Goal: Transaction & Acquisition: Purchase product/service

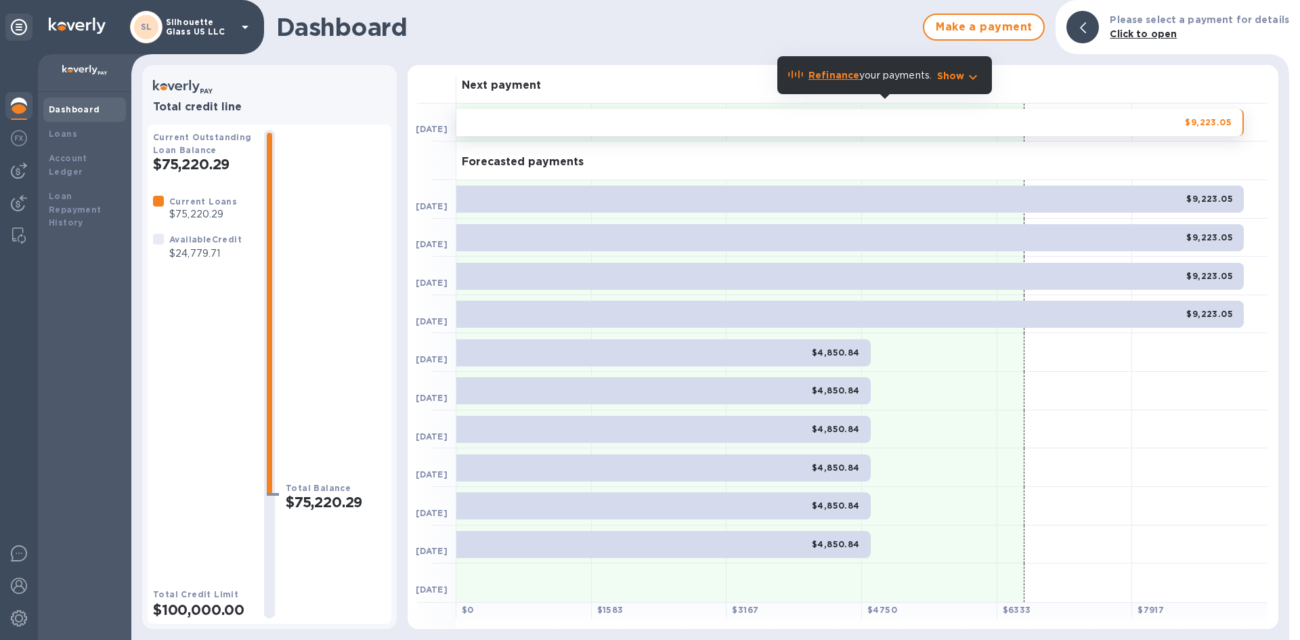
click at [85, 109] on b "Dashboard" at bounding box center [74, 109] width 51 height 10
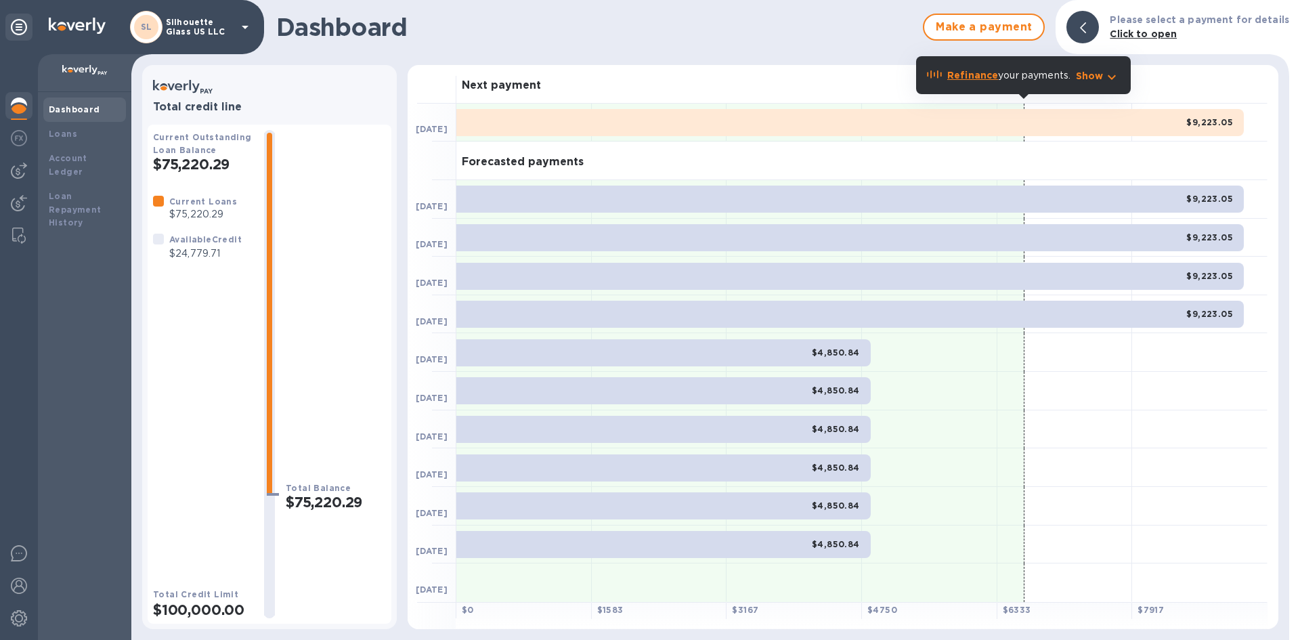
click at [81, 103] on div "Dashboard" at bounding box center [85, 110] width 72 height 14
click at [84, 132] on div "Loans" at bounding box center [85, 134] width 72 height 14
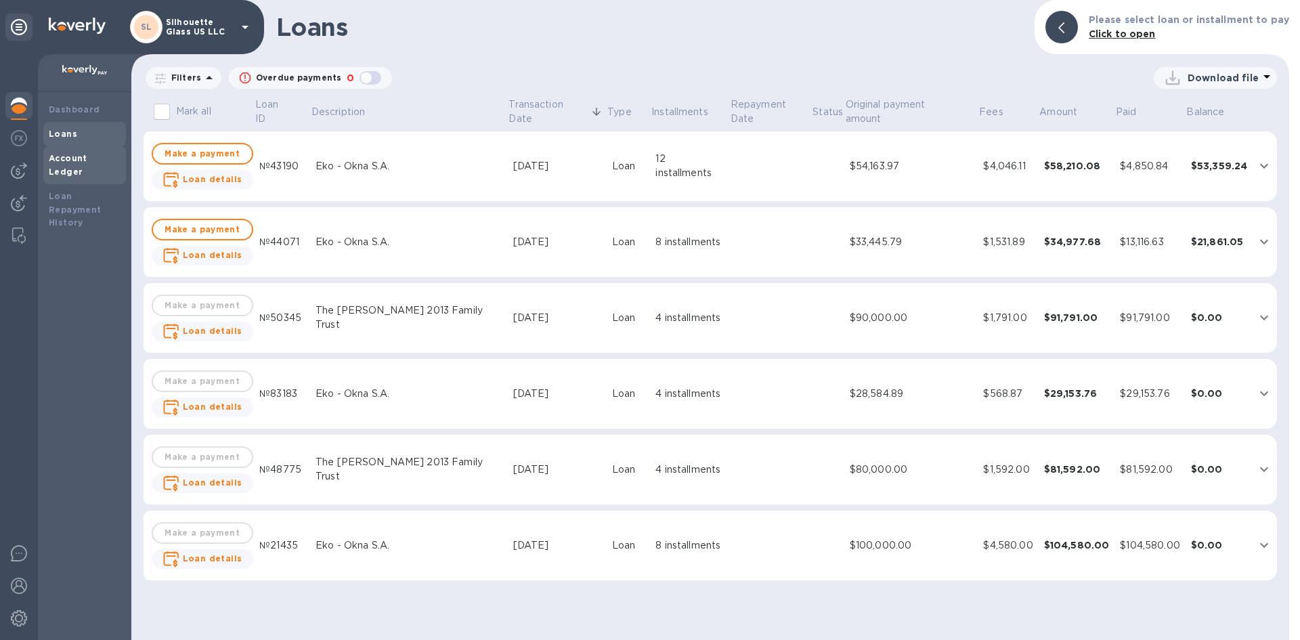
click at [87, 158] on b "Account Ledger" at bounding box center [68, 165] width 39 height 24
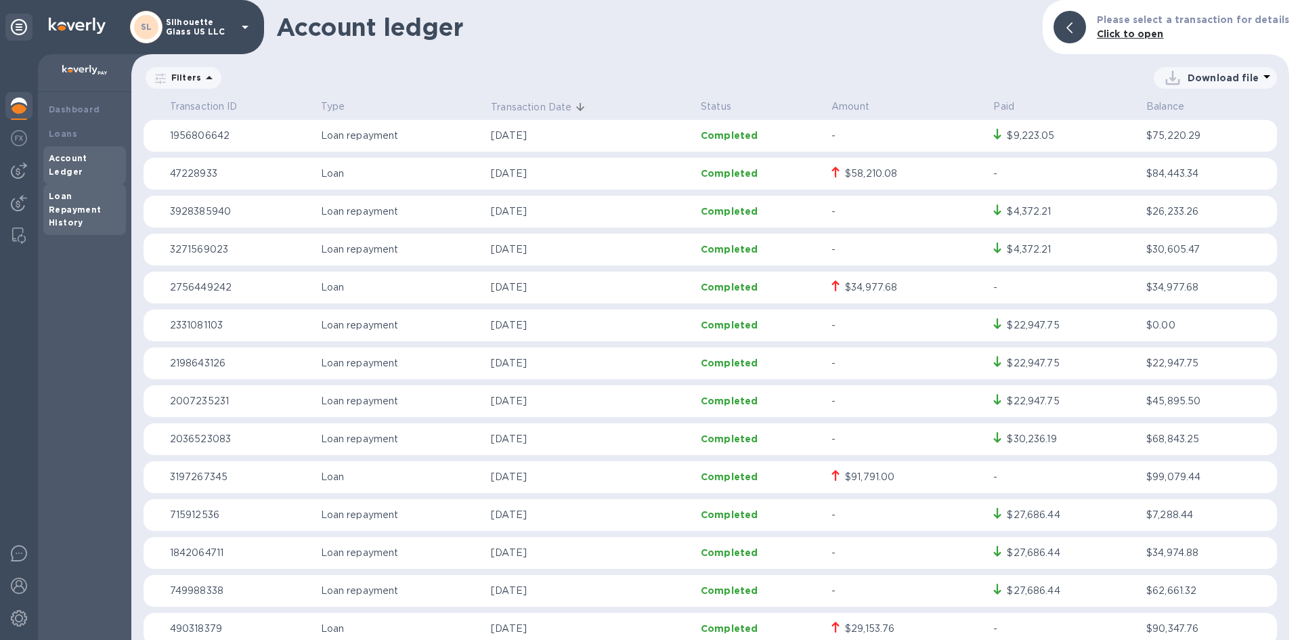
click at [83, 190] on div "Loan Repayment History" at bounding box center [85, 210] width 72 height 41
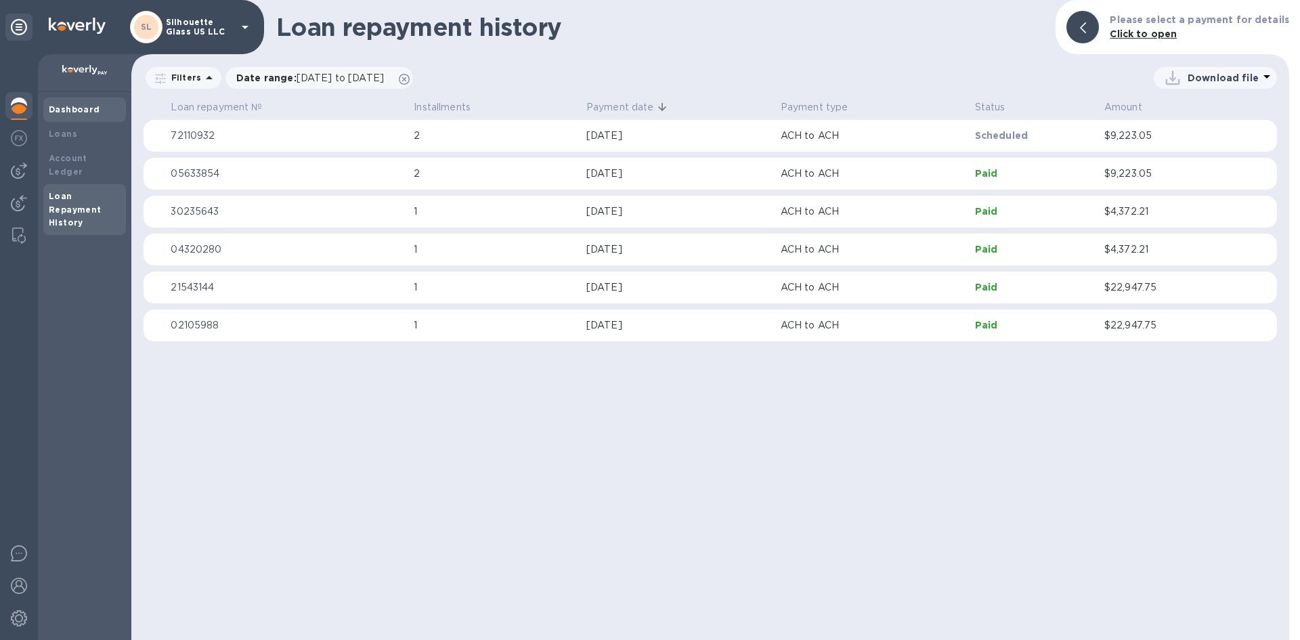
click at [96, 102] on div "Dashboard" at bounding box center [84, 109] width 83 height 24
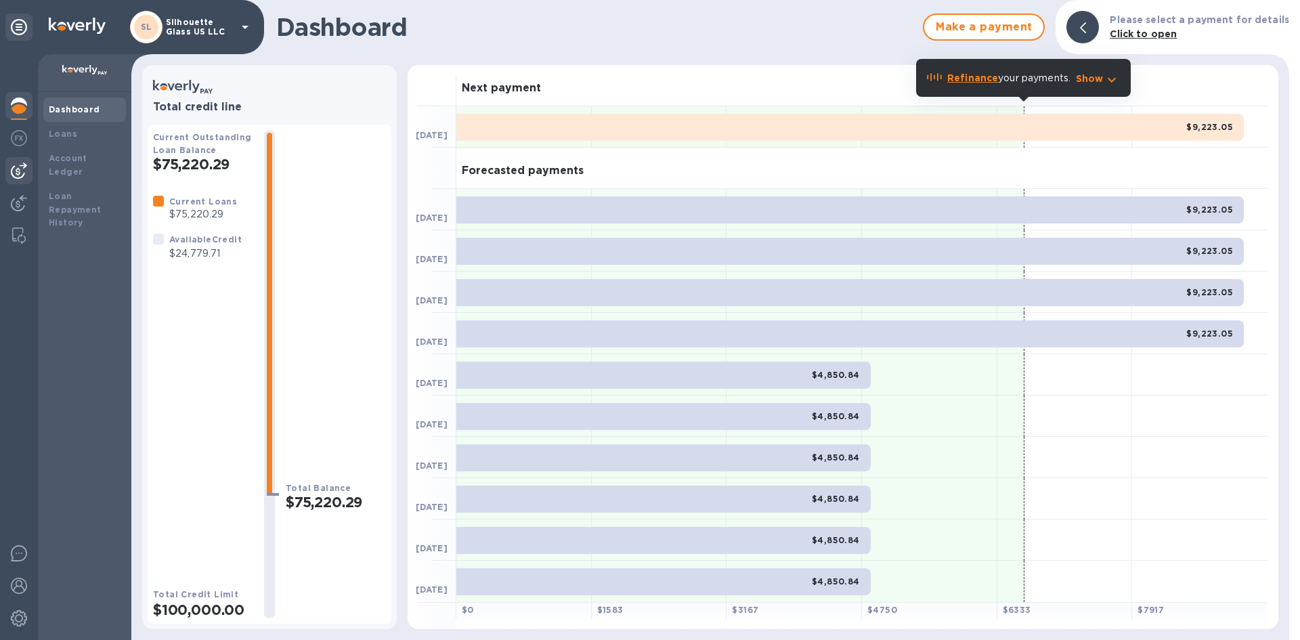
click at [18, 175] on img at bounding box center [19, 170] width 16 height 16
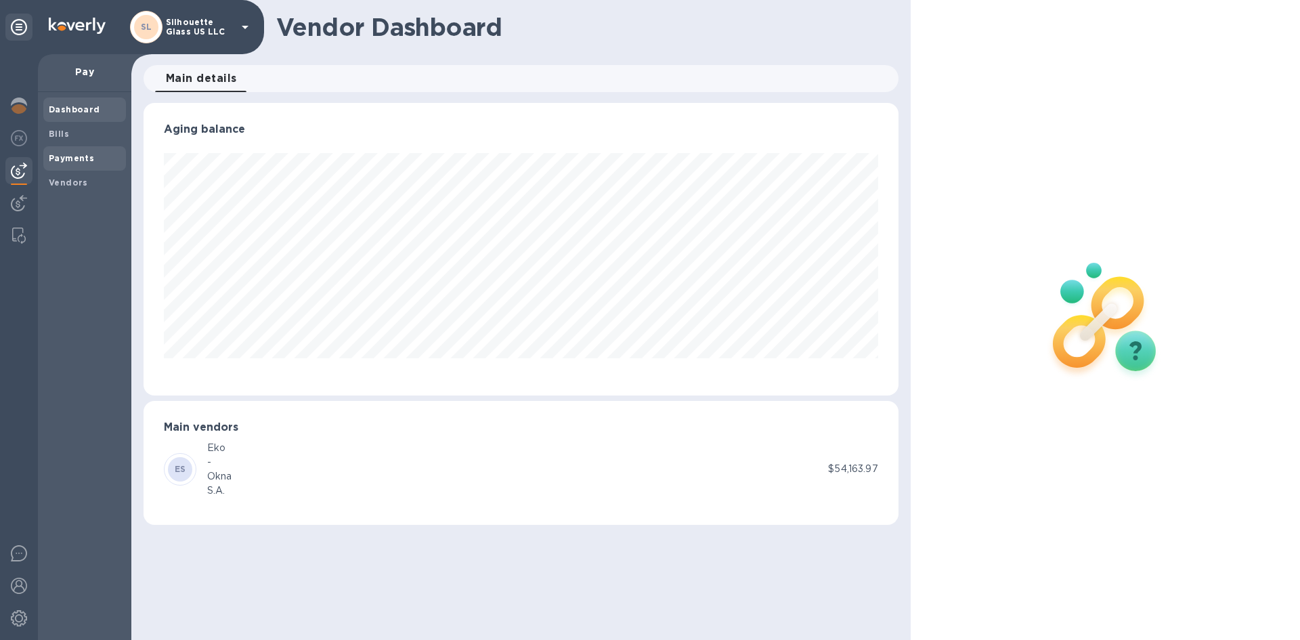
scroll to position [292, 754]
click at [72, 178] on b "Vendors" at bounding box center [68, 182] width 39 height 10
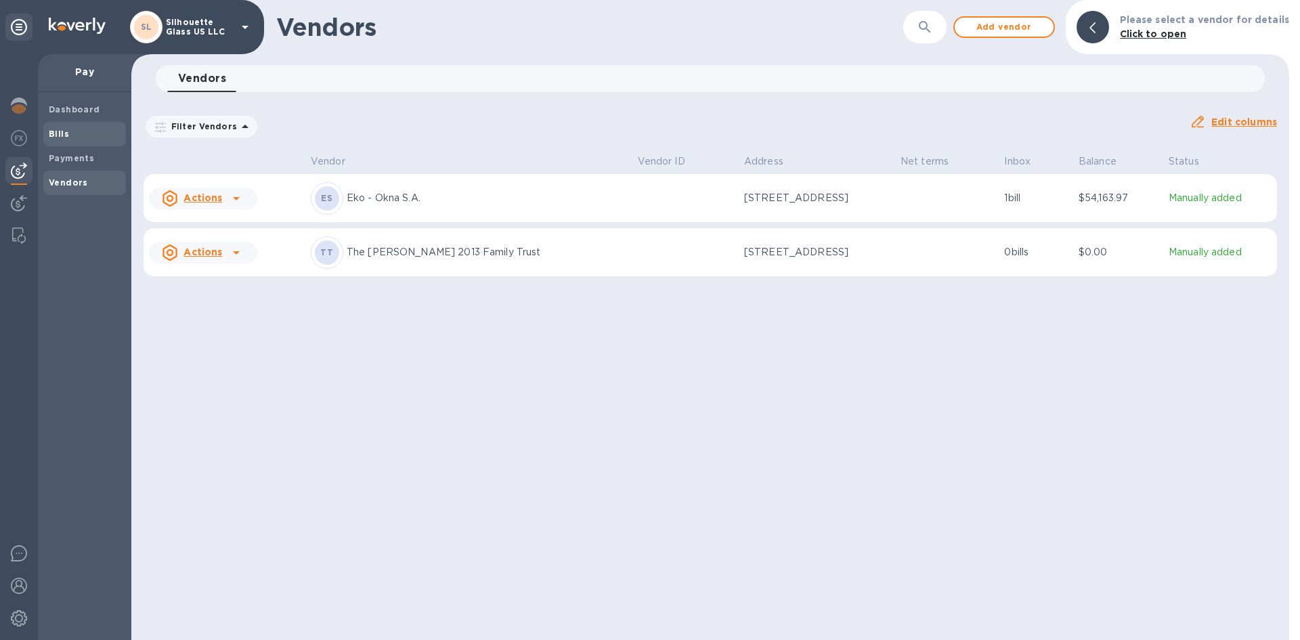
click at [72, 137] on span "Bills" at bounding box center [85, 134] width 72 height 14
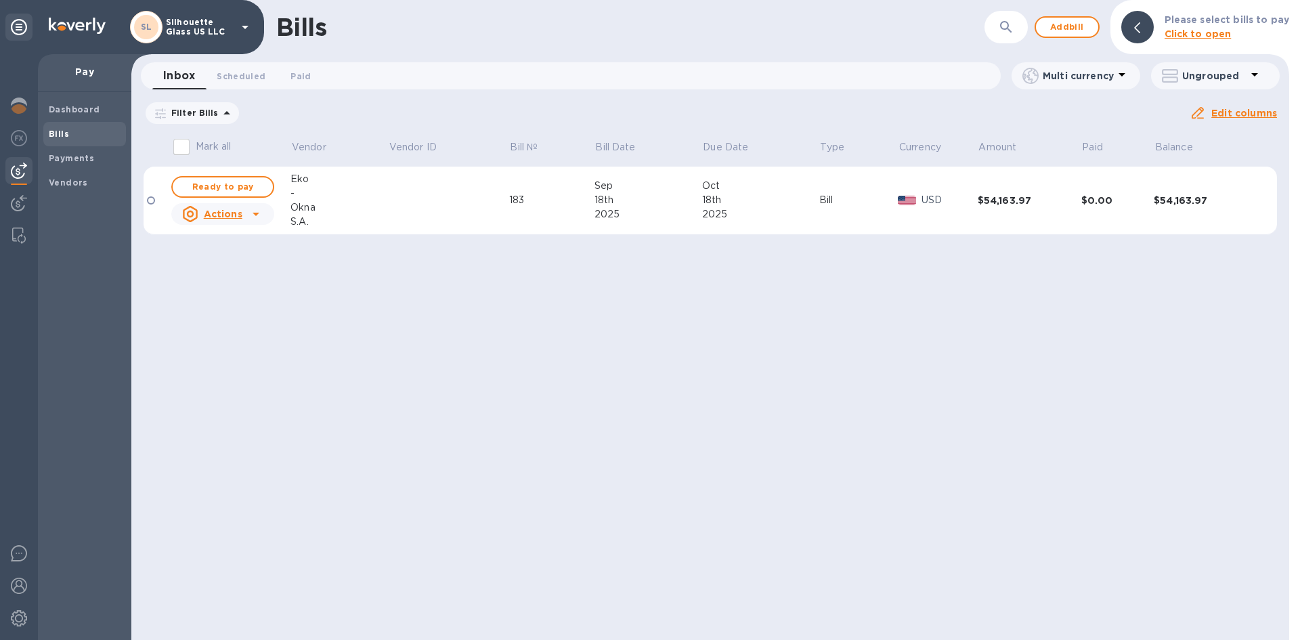
click at [154, 198] on div at bounding box center [151, 200] width 8 height 8
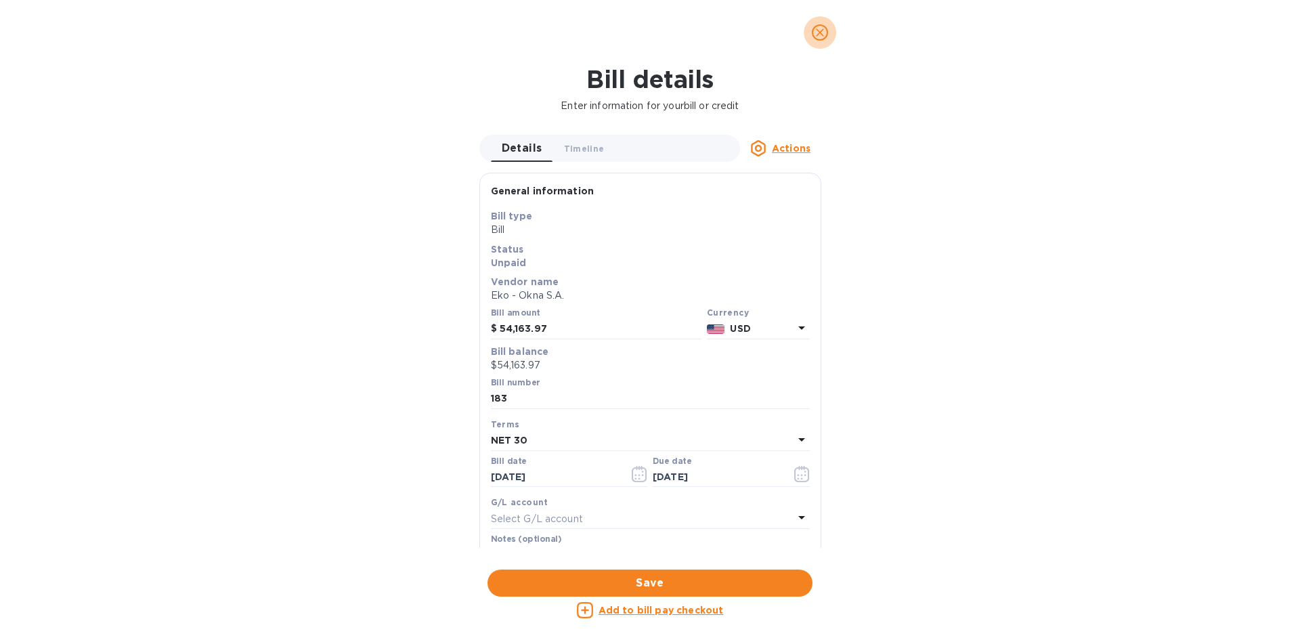
click at [816, 37] on icon "close" at bounding box center [820, 33] width 14 height 14
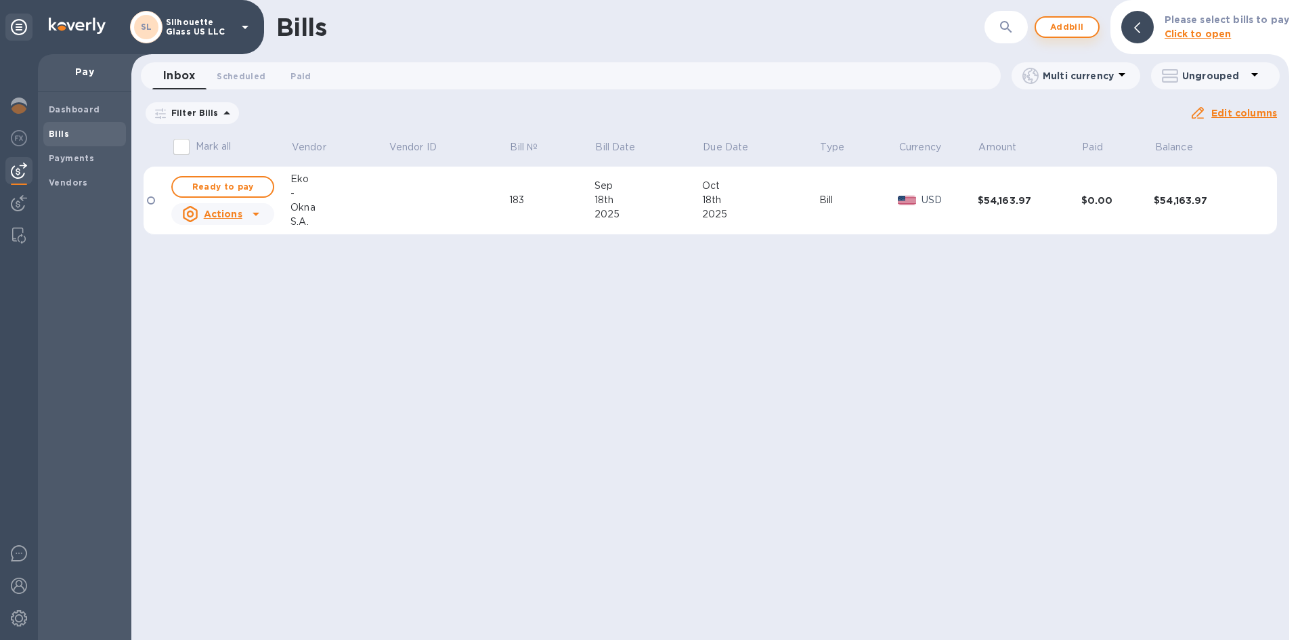
click at [1075, 30] on span "Add bill" at bounding box center [1066, 27] width 41 height 16
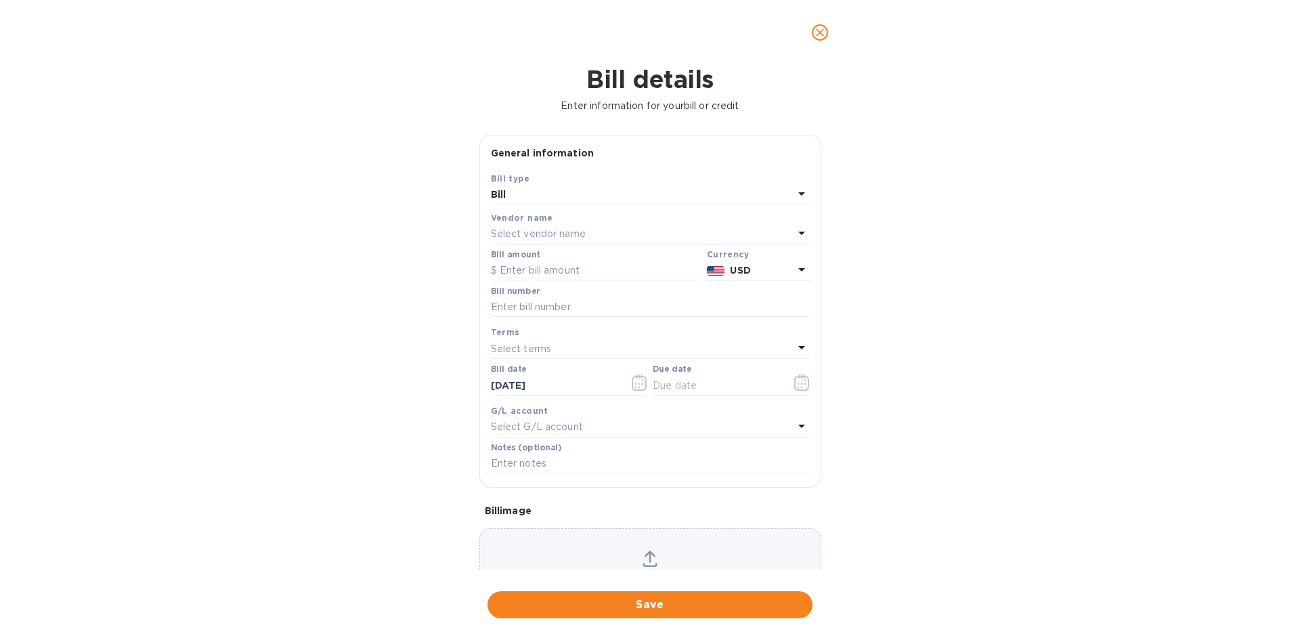
click at [713, 196] on div "Bill" at bounding box center [642, 194] width 303 height 19
click at [643, 231] on p "Bill" at bounding box center [645, 226] width 286 height 14
click at [644, 231] on div "Select vendor name" at bounding box center [642, 234] width 303 height 19
click at [592, 309] on p "Eko - Okna S.A." at bounding box center [645, 311] width 286 height 14
click at [600, 262] on input "text" at bounding box center [596, 271] width 211 height 20
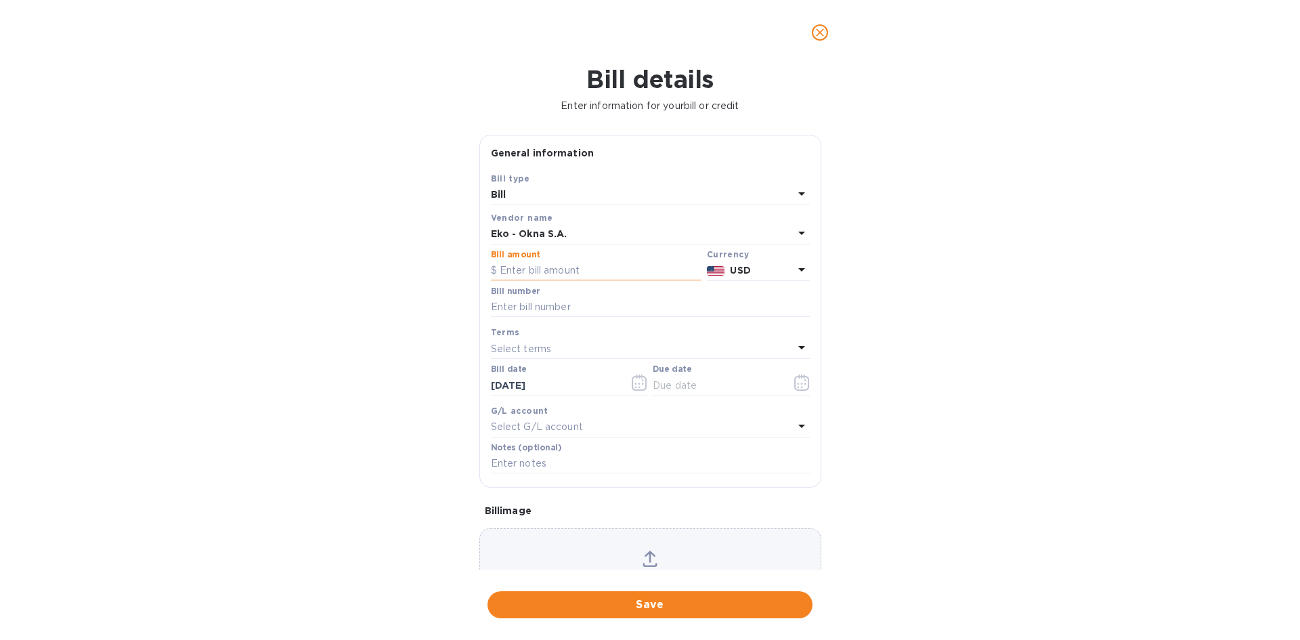
click at [594, 271] on input "text" at bounding box center [596, 271] width 211 height 20
type input "16,153.53"
click at [611, 294] on div "Bill number" at bounding box center [650, 301] width 319 height 31
click at [610, 297] on input "text" at bounding box center [650, 307] width 319 height 20
paste input "ZMAL/25/0036054"
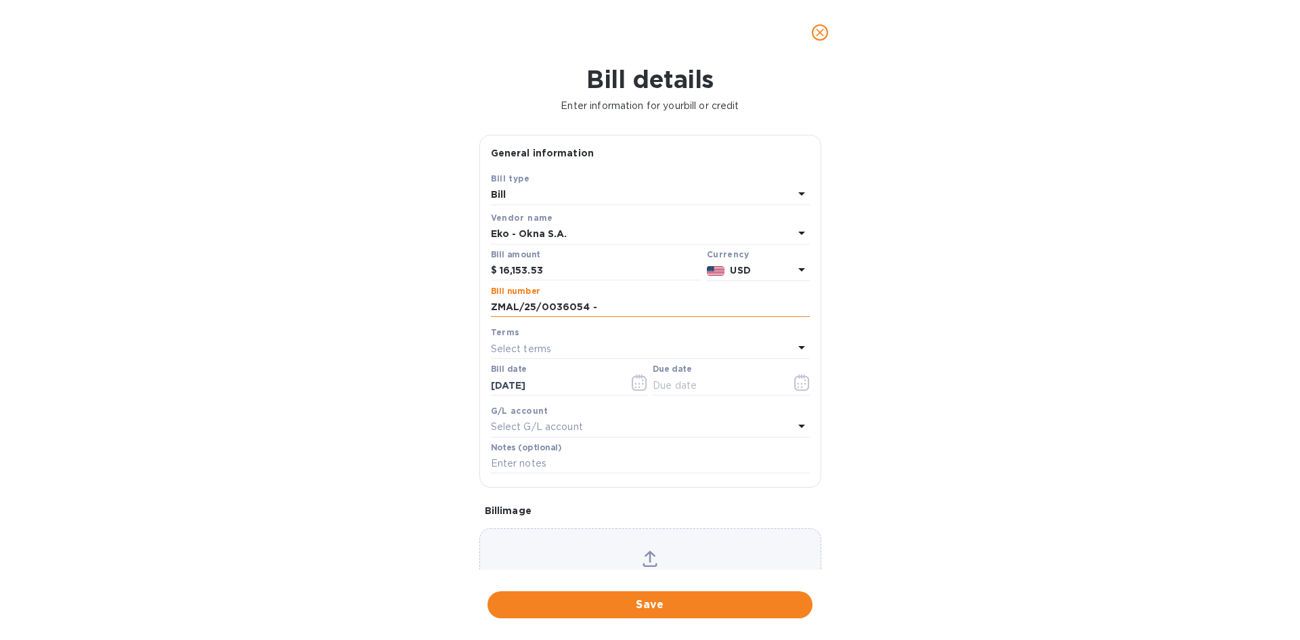
paste input "ZMAL/25/0036053"
type input "ZMAL/25/0036054 - ZMAL/25/0036053"
click at [552, 343] on div "Select terms" at bounding box center [642, 348] width 303 height 19
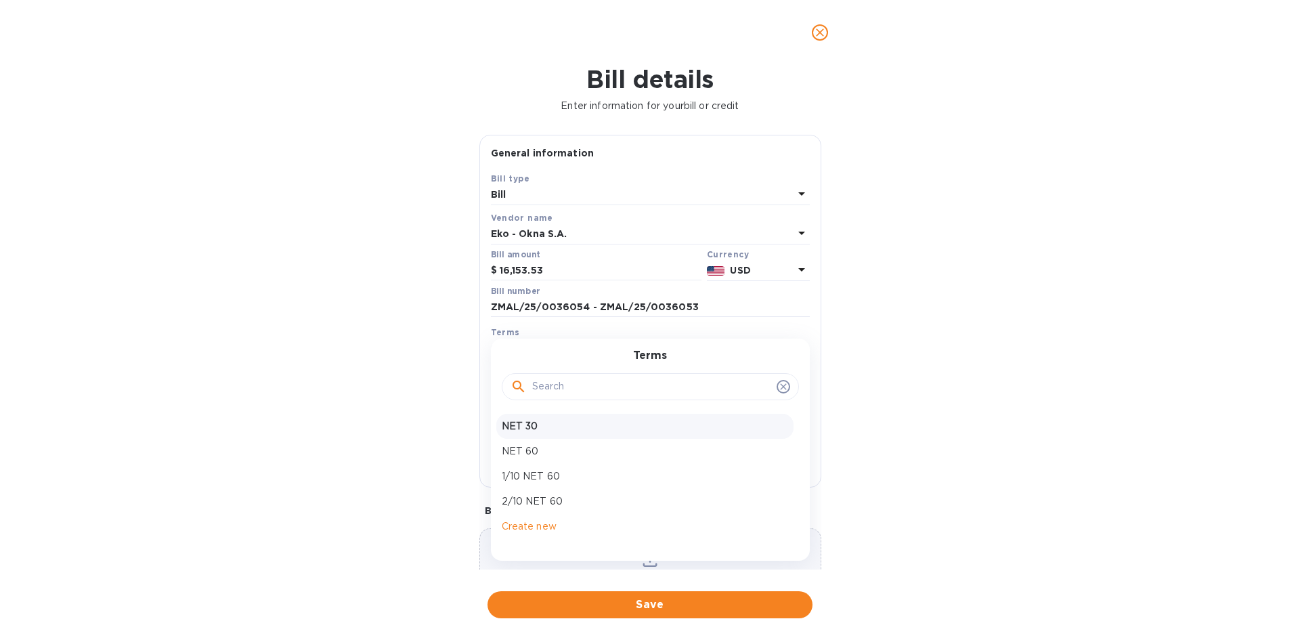
click at [556, 426] on p "NET 30" at bounding box center [645, 426] width 286 height 14
type input "[DATE]"
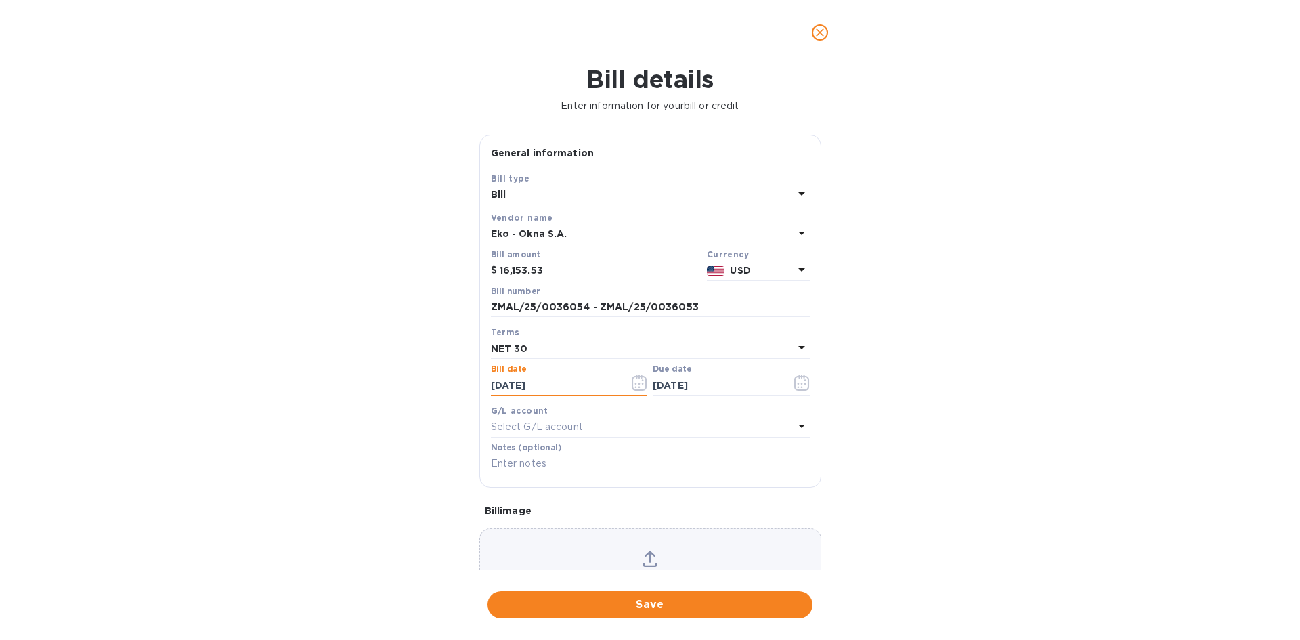
click at [576, 384] on input "[DATE]" at bounding box center [555, 385] width 128 height 20
drag, startPoint x: 576, startPoint y: 384, endPoint x: 464, endPoint y: 386, distance: 112.4
click at [464, 386] on div "Bill details Enter information for your bill or credit General information Save…" at bounding box center [650, 352] width 1300 height 575
click at [632, 383] on icon "button" at bounding box center [640, 382] width 16 height 16
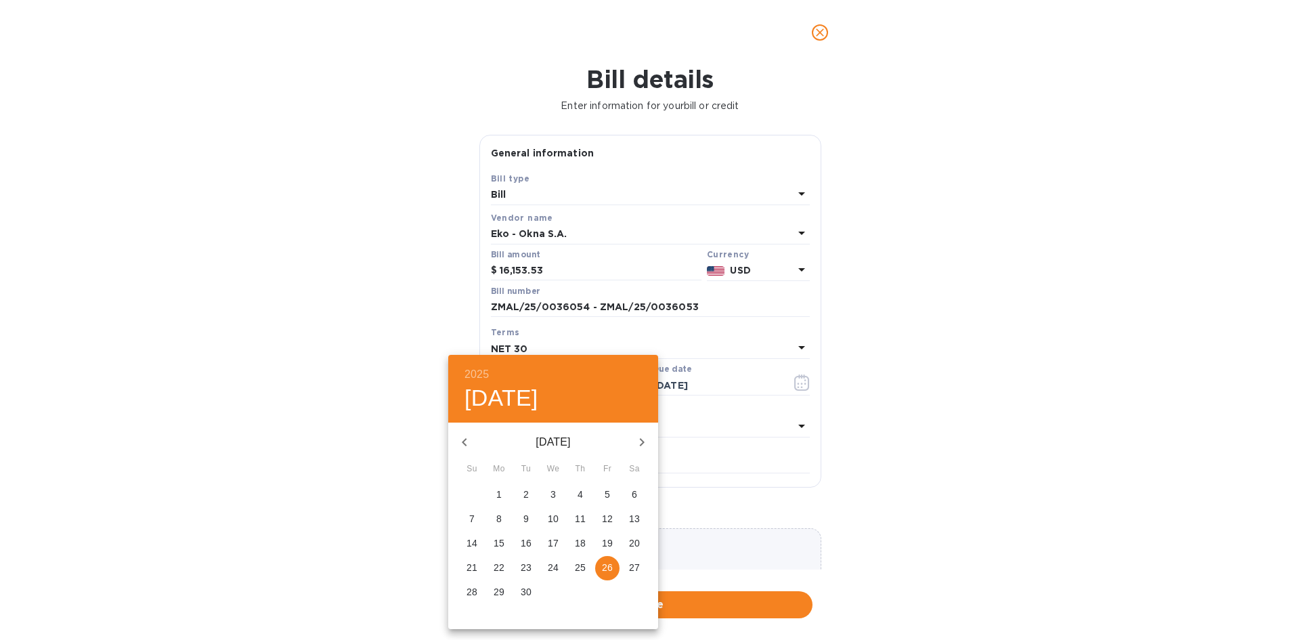
click at [466, 437] on icon "button" at bounding box center [464, 442] width 16 height 16
click at [523, 592] on p "26" at bounding box center [526, 592] width 11 height 14
type input "[DATE]"
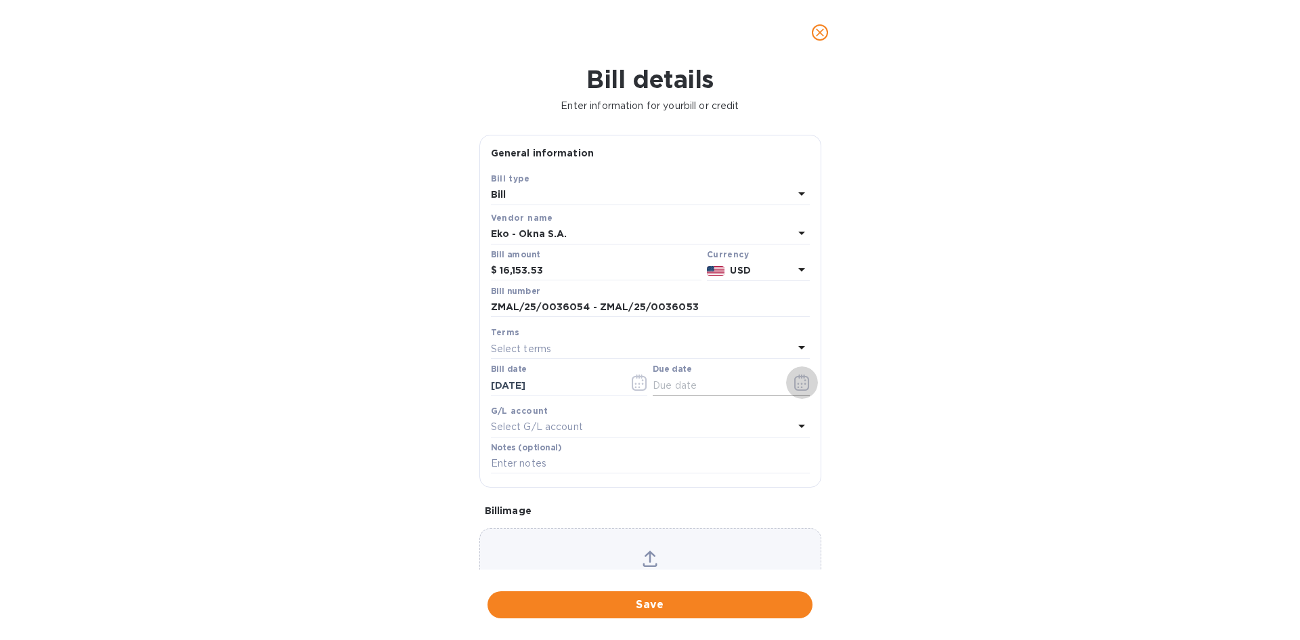
click at [797, 382] on icon "button" at bounding box center [802, 382] width 16 height 16
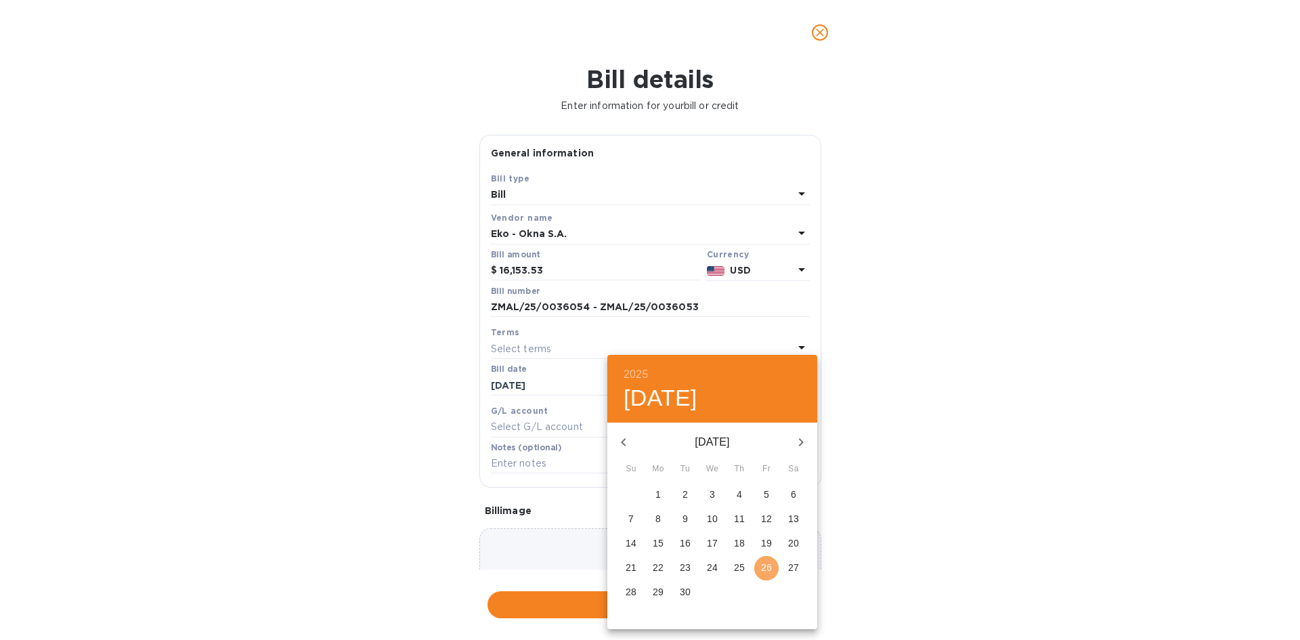
click at [765, 566] on p "26" at bounding box center [766, 567] width 11 height 14
type input "[DATE]"
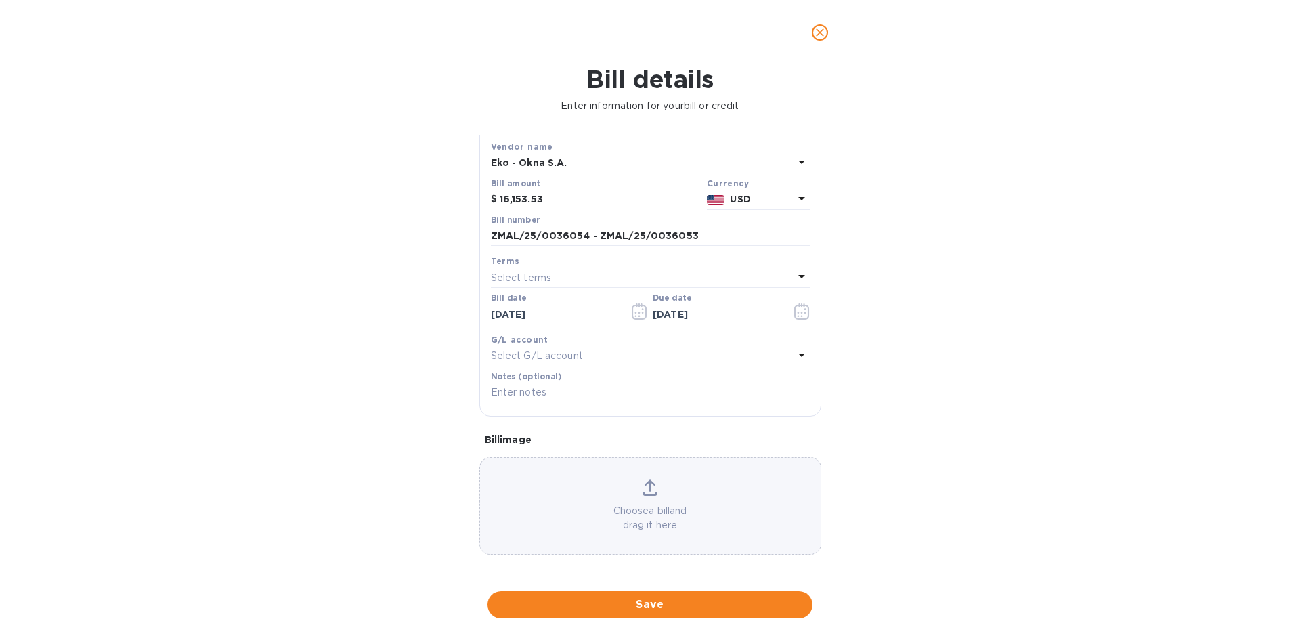
scroll to position [72, 0]
click at [711, 349] on div "Select G/L account" at bounding box center [642, 354] width 303 height 19
click at [727, 338] on div "G/L account" at bounding box center [650, 338] width 319 height 14
click at [647, 517] on p "Choose a bill and drag it here" at bounding box center [650, 516] width 340 height 28
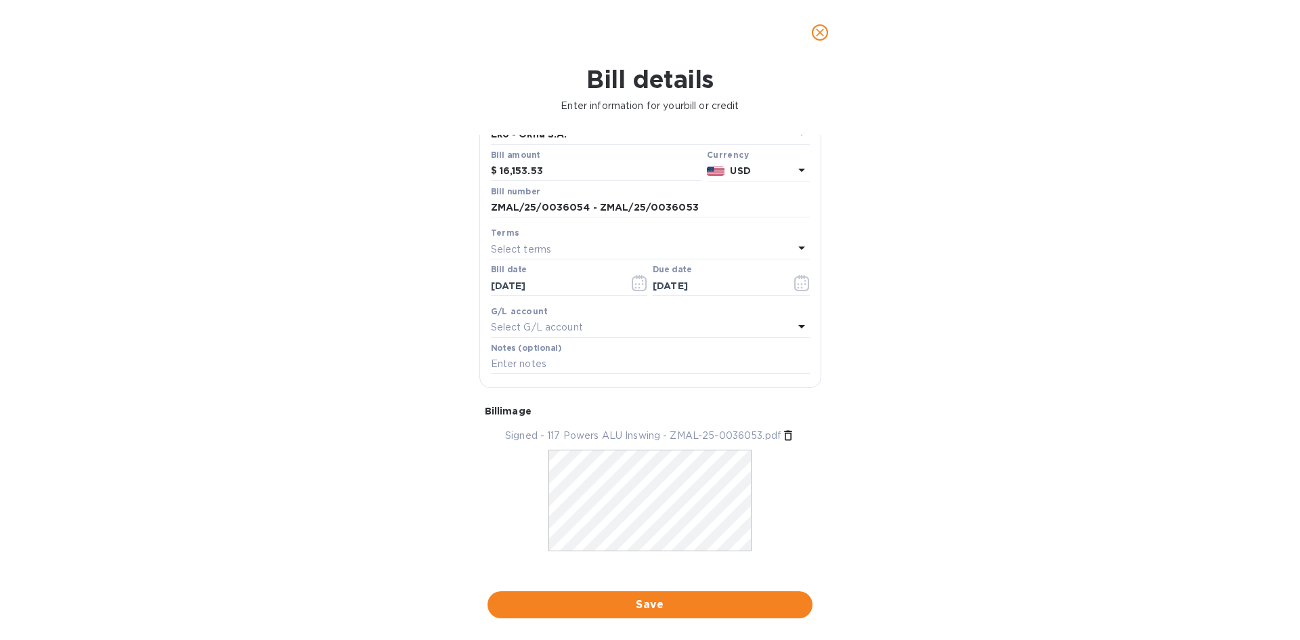
scroll to position [114, 0]
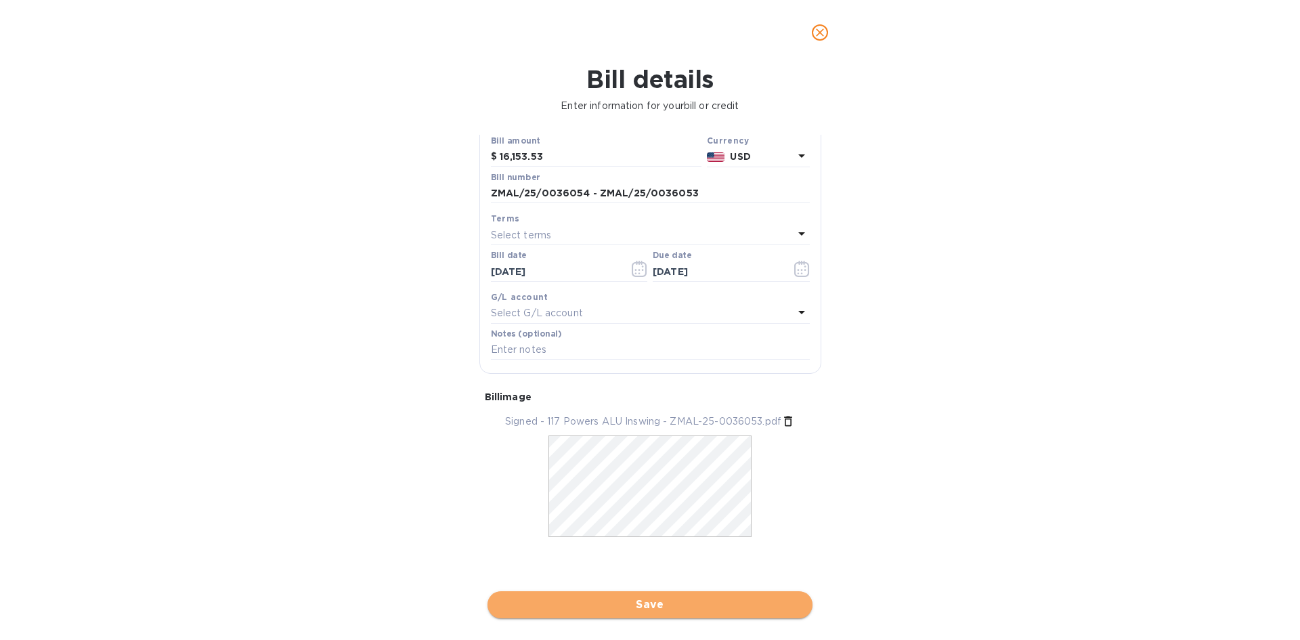
click at [642, 604] on span "Save" at bounding box center [649, 604] width 303 height 16
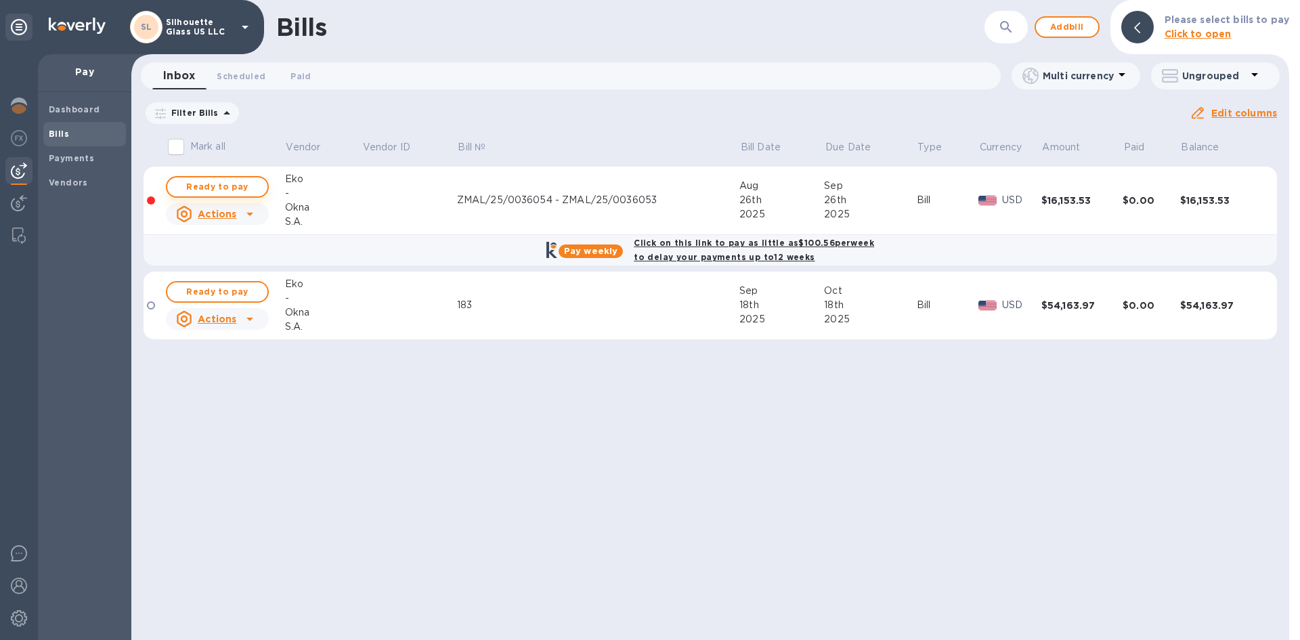
click at [220, 185] on span "Ready to pay" at bounding box center [217, 187] width 79 height 16
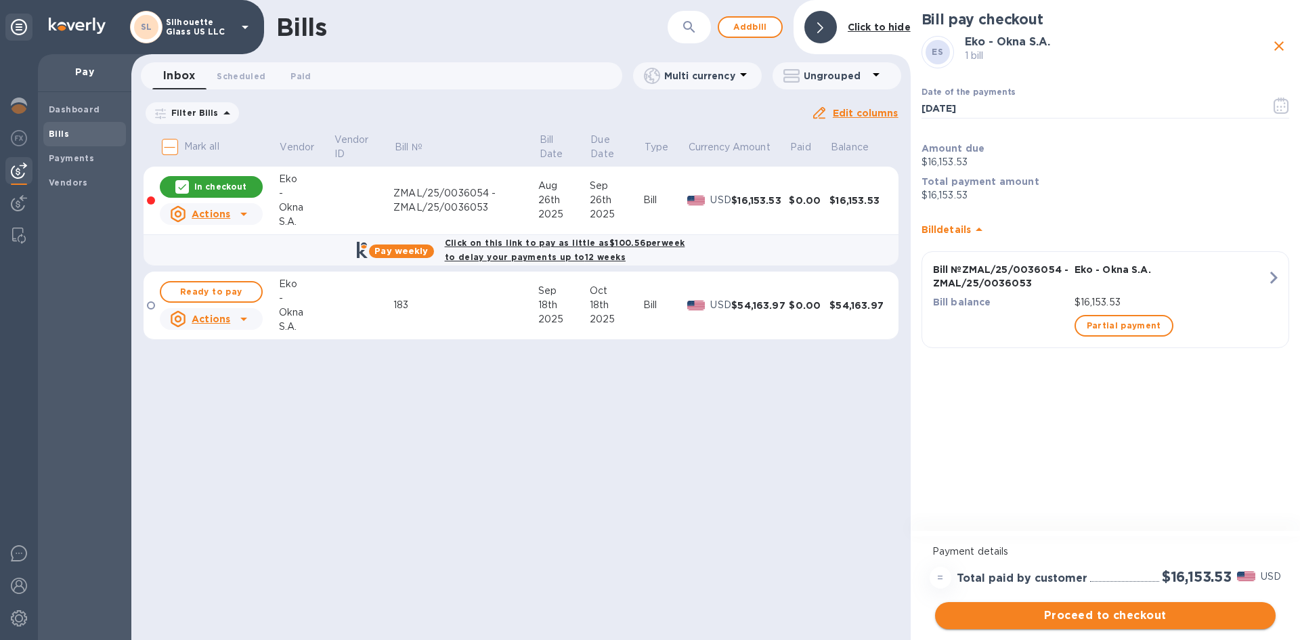
click at [1114, 610] on span "Proceed to checkout" at bounding box center [1105, 615] width 319 height 16
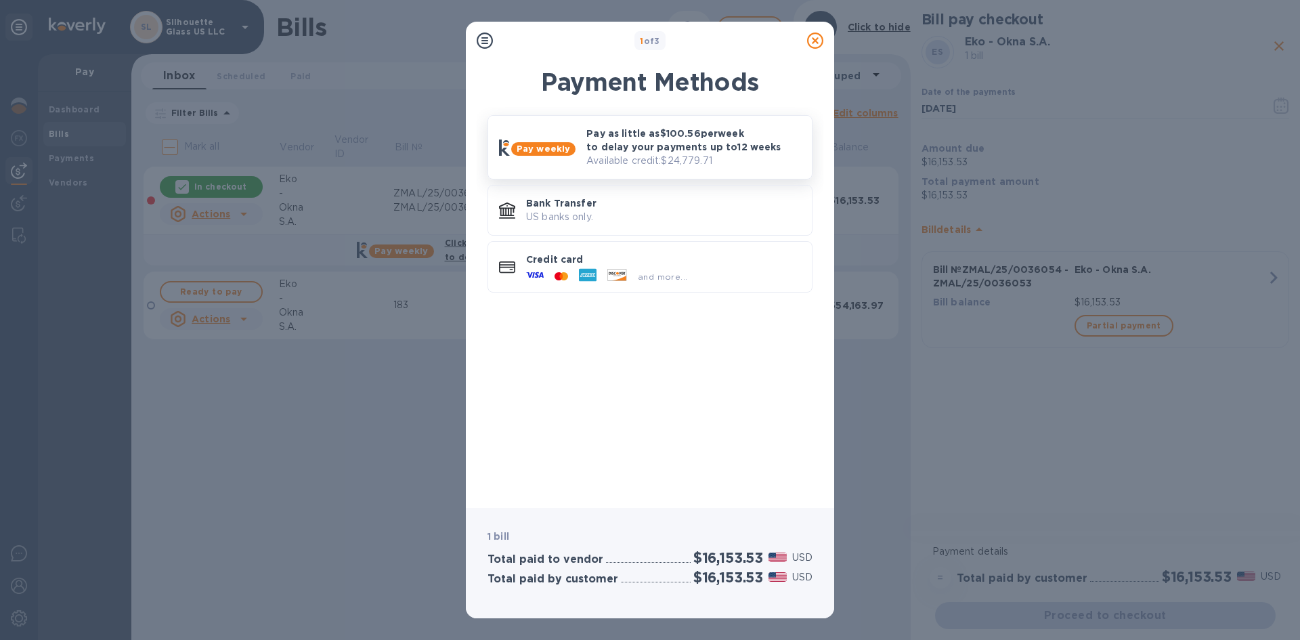
click at [604, 135] on p "Pay as little as $100.56 per week to delay your payments up to 12 weeks" at bounding box center [693, 140] width 215 height 27
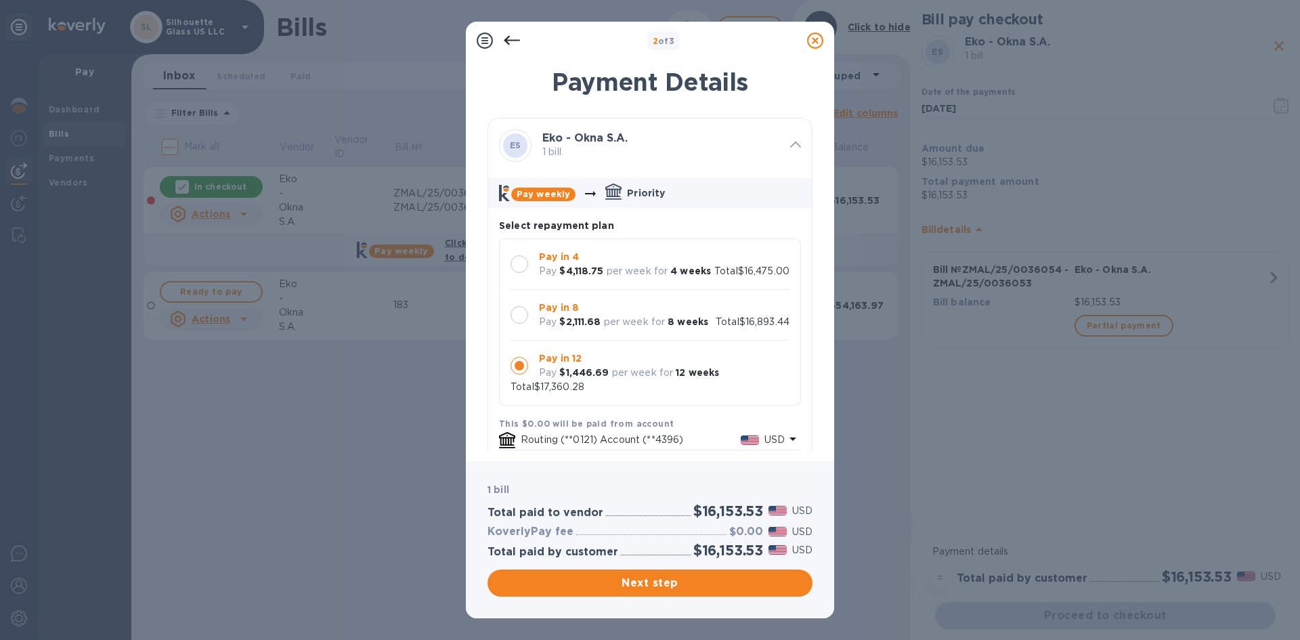
scroll to position [13, 0]
click at [516, 316] on div at bounding box center [519, 315] width 18 height 18
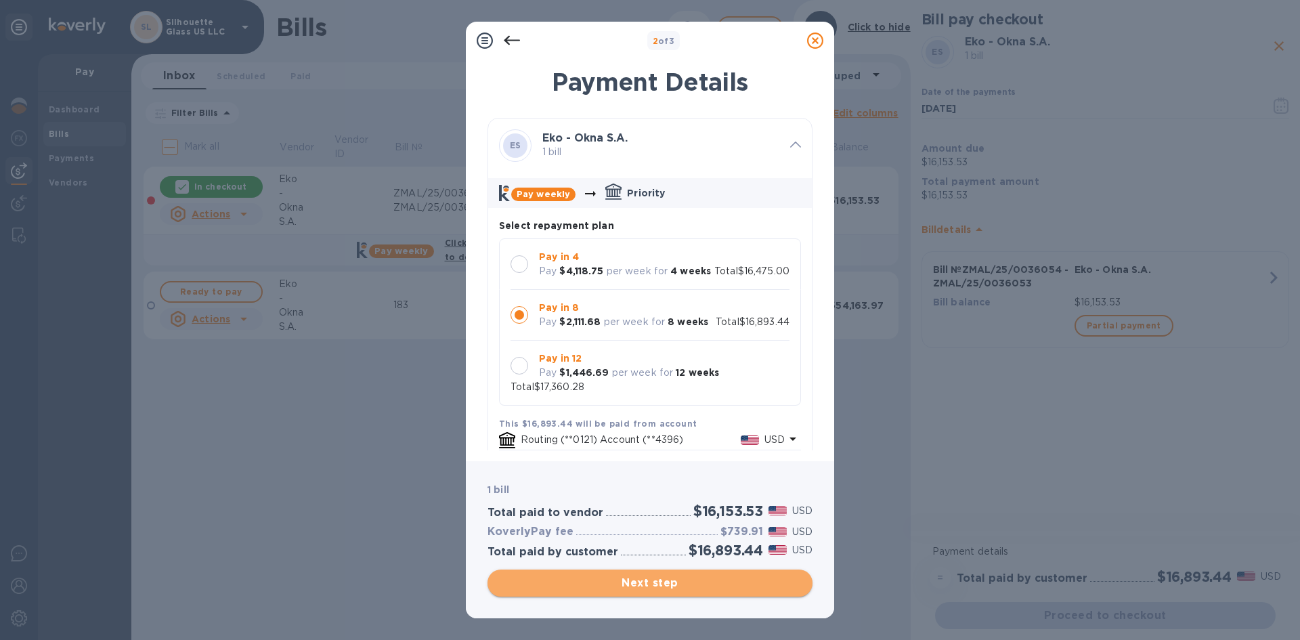
click at [660, 585] on span "Next step" at bounding box center [649, 583] width 303 height 16
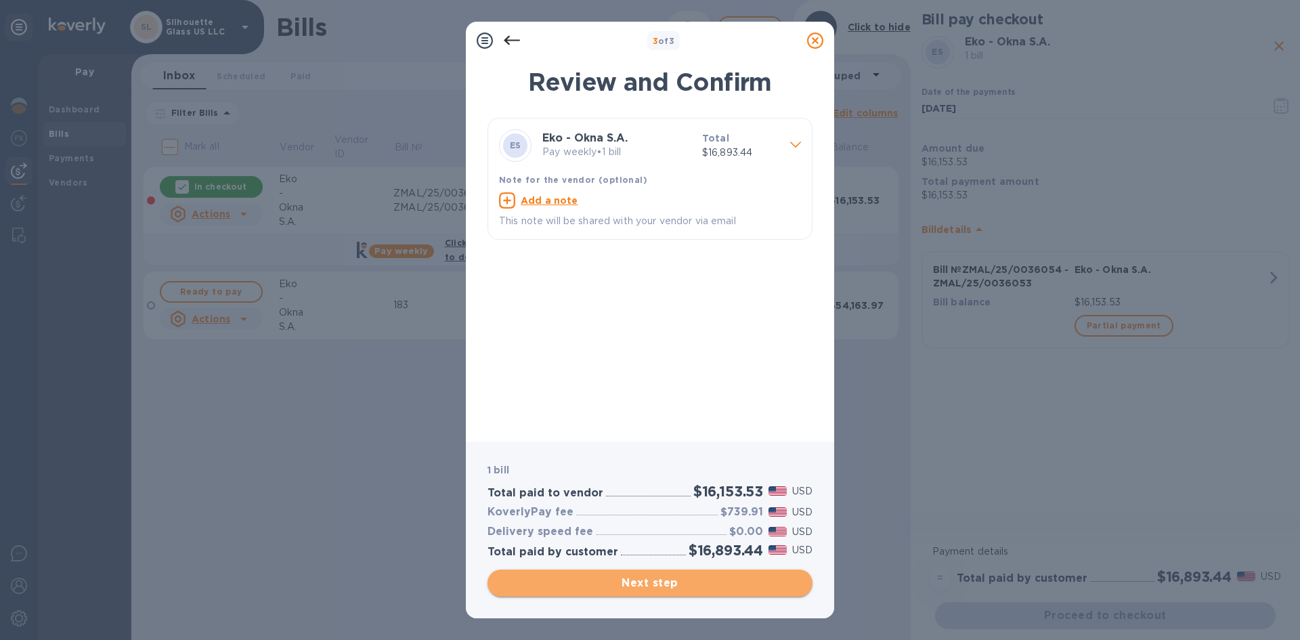
click at [641, 581] on span "Next step" at bounding box center [649, 583] width 303 height 16
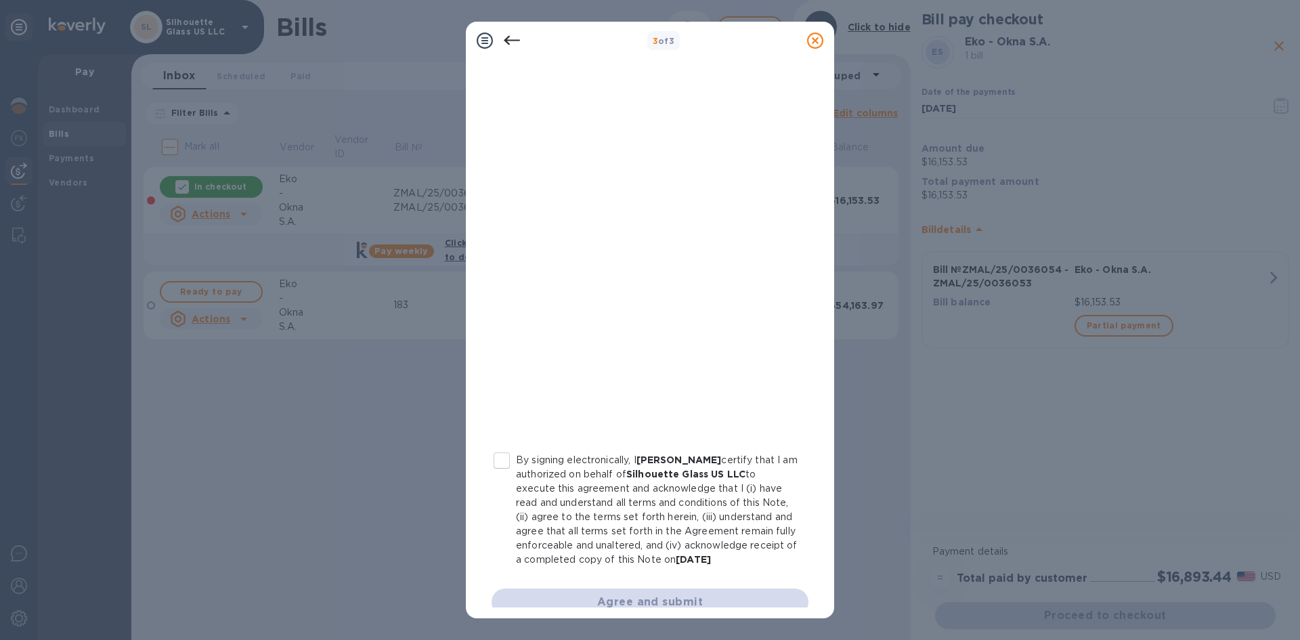
scroll to position [131, 0]
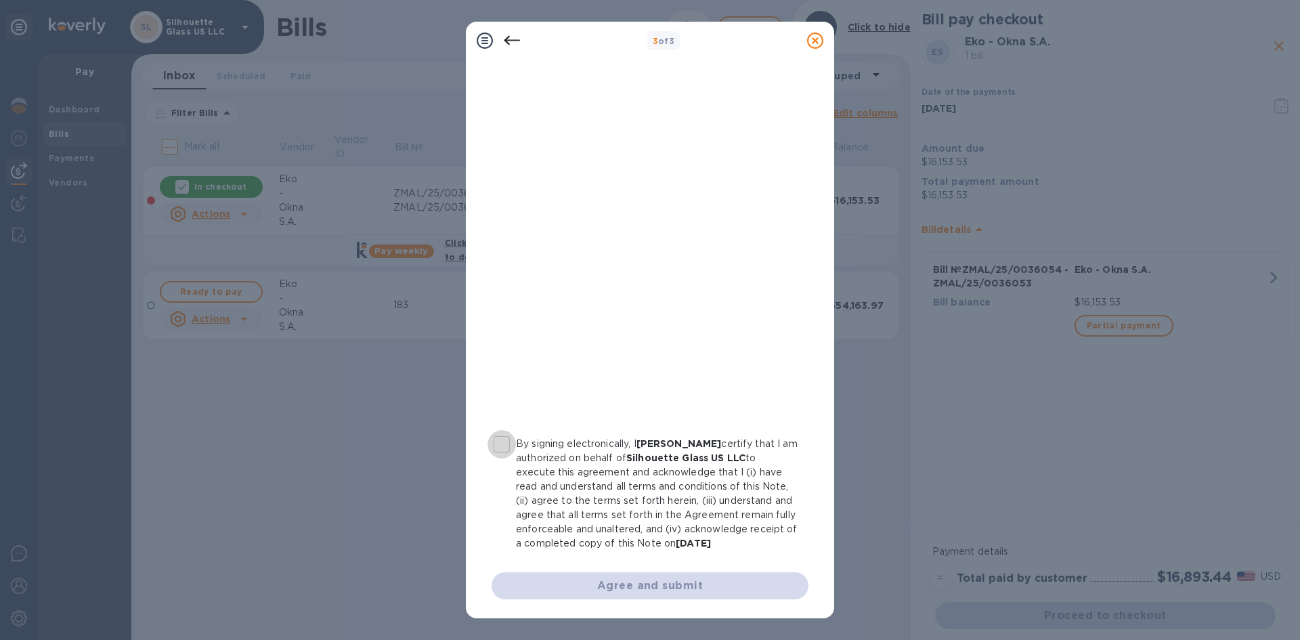
click at [504, 433] on input "By signing electronically, I [PERSON_NAME] certify that I am authorized on beha…" at bounding box center [501, 444] width 28 height 28
checkbox input "true"
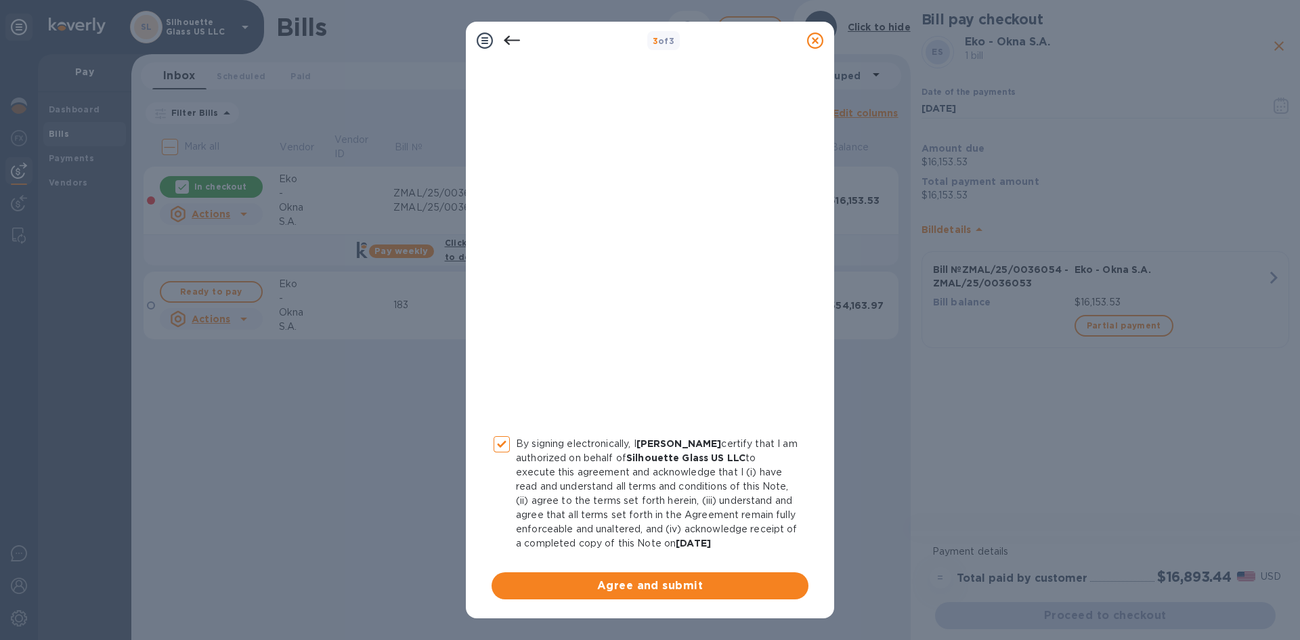
click at [656, 579] on span "Agree and submit" at bounding box center [649, 585] width 295 height 16
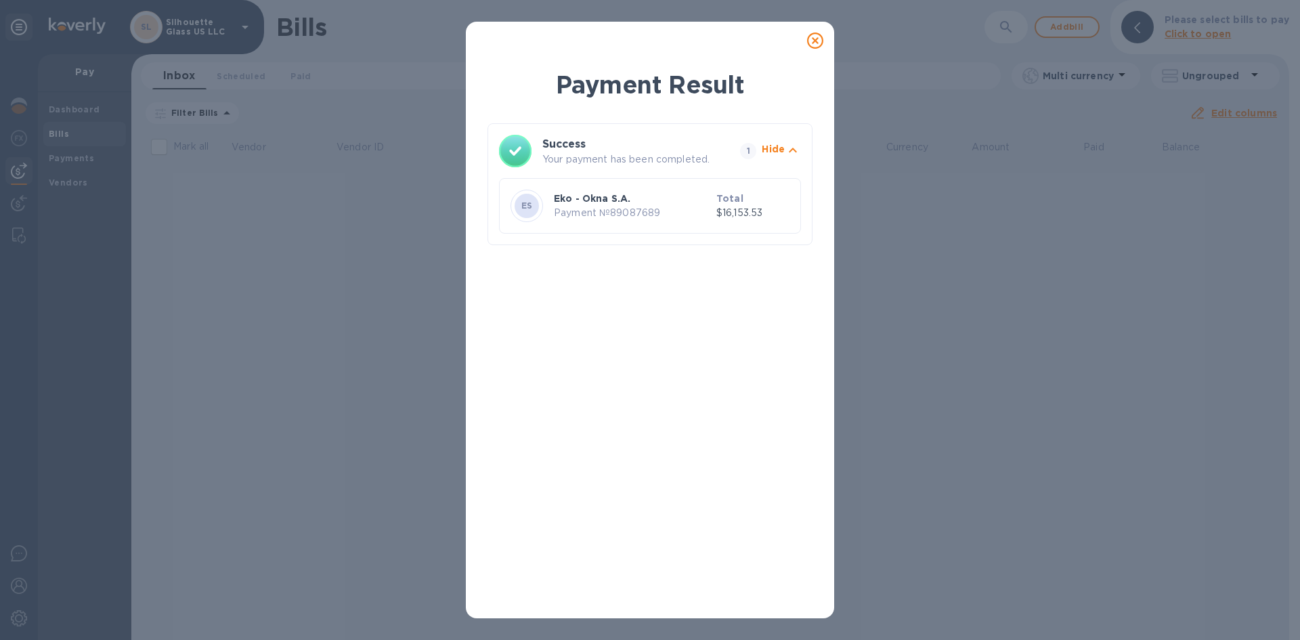
click at [676, 211] on p "Payment № 89087689" at bounding box center [632, 213] width 157 height 14
click at [817, 35] on icon at bounding box center [815, 40] width 16 height 16
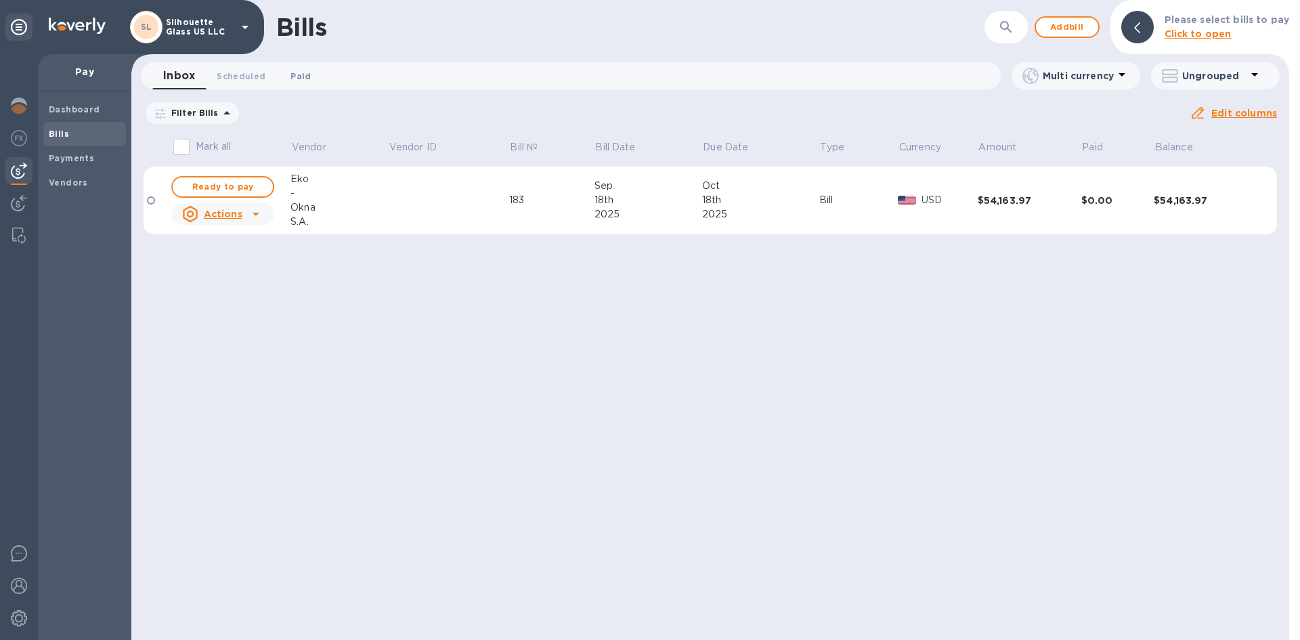
click at [305, 74] on span "Paid 0" at bounding box center [300, 76] width 20 height 14
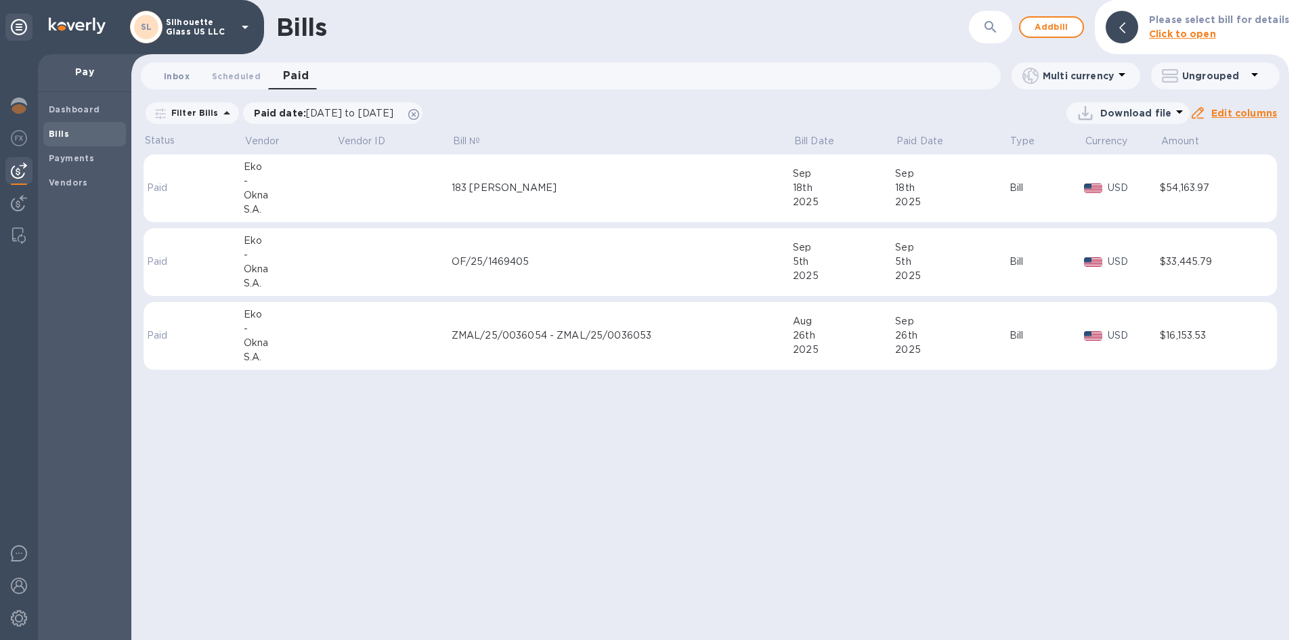
click at [162, 71] on button "Inbox 0" at bounding box center [176, 75] width 49 height 27
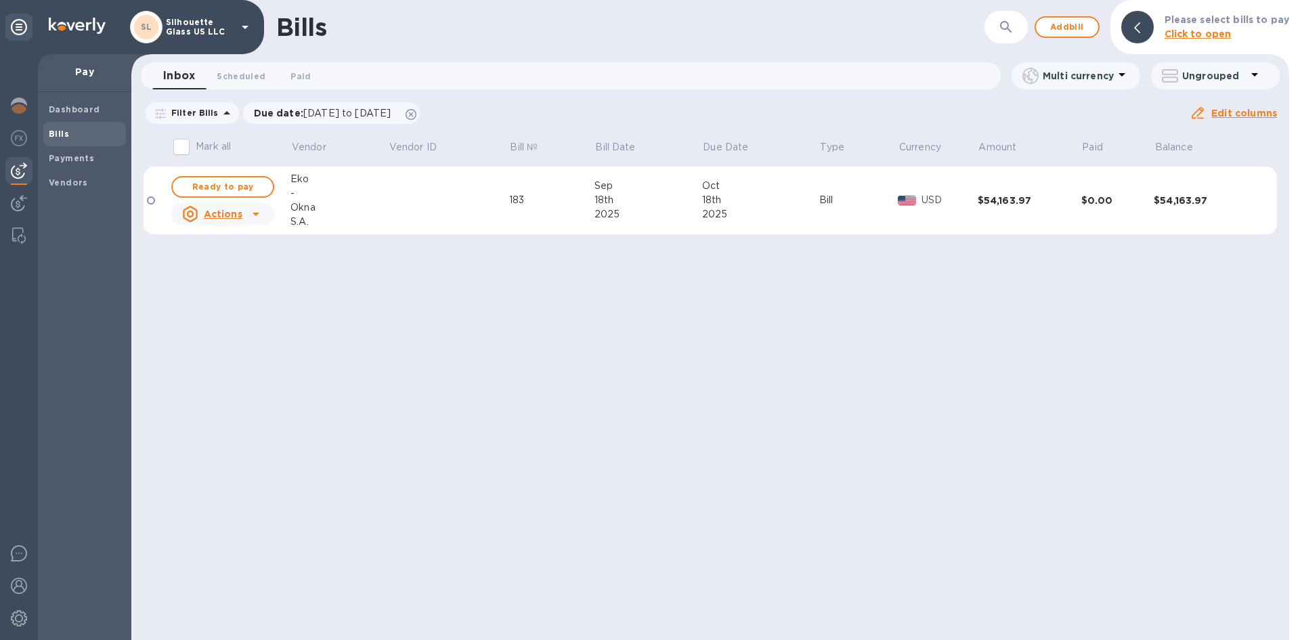
click at [156, 200] on td at bounding box center [156, 201] width 26 height 68
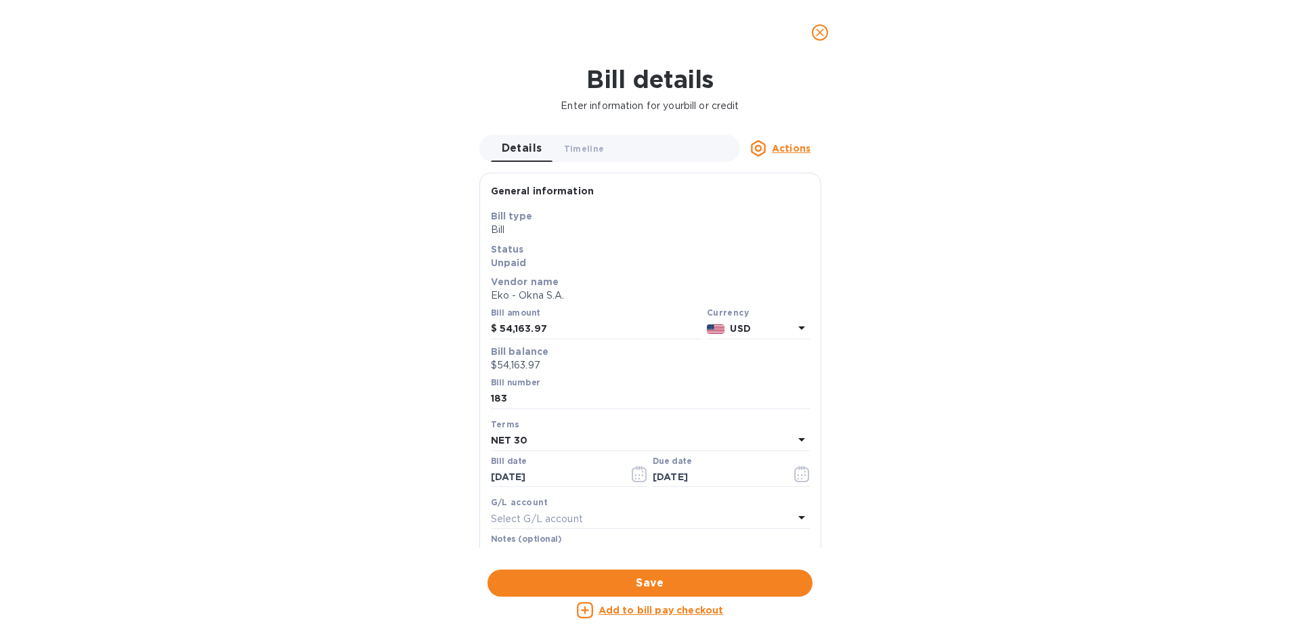
click at [820, 31] on icon "close" at bounding box center [820, 32] width 8 height 8
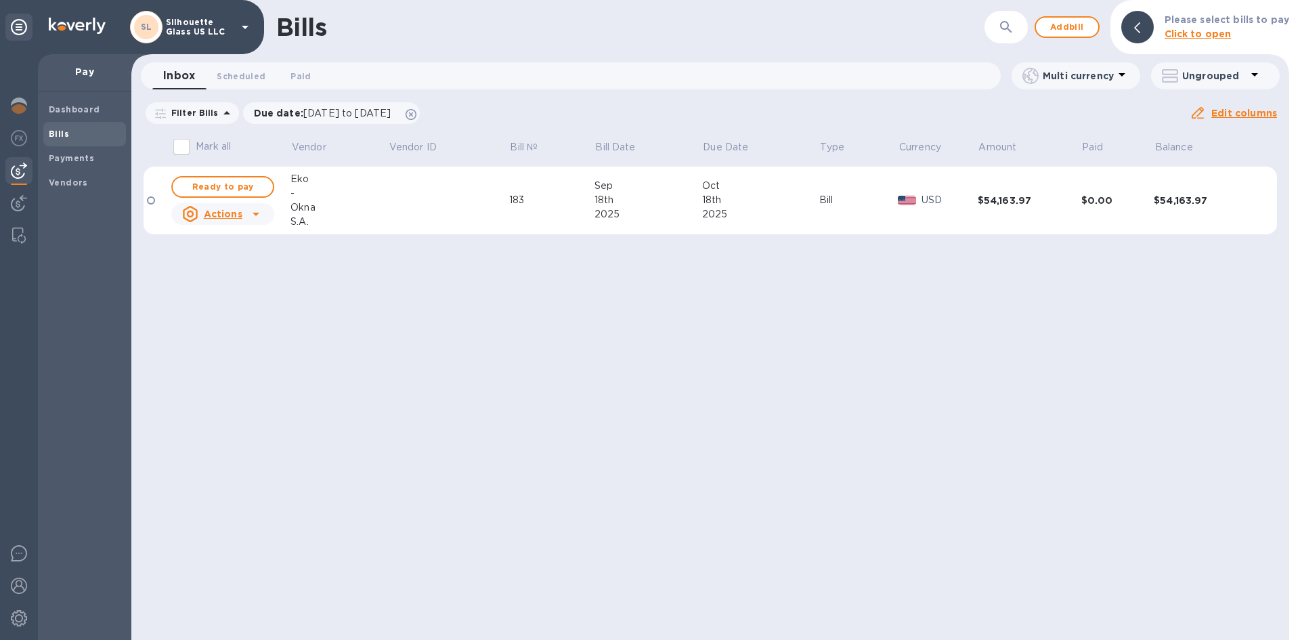
drag, startPoint x: 415, startPoint y: 199, endPoint x: 883, endPoint y: 219, distance: 468.1
click at [883, 219] on td "Bill" at bounding box center [858, 201] width 79 height 68
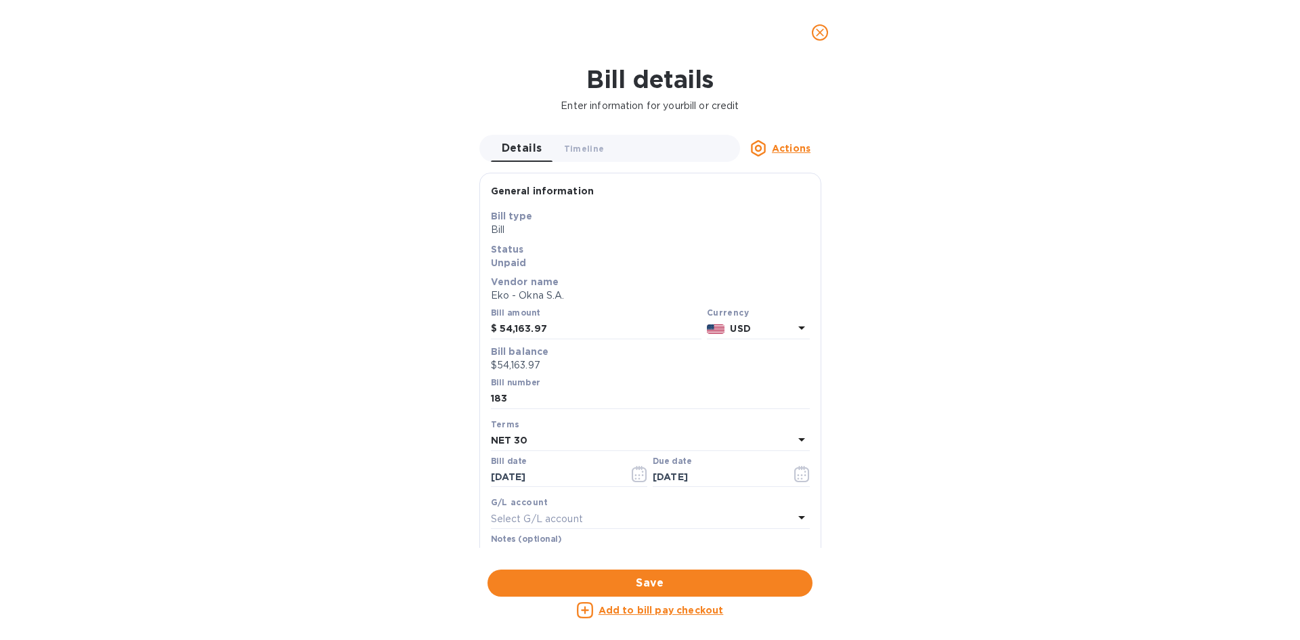
click at [815, 34] on icon "close" at bounding box center [820, 33] width 14 height 14
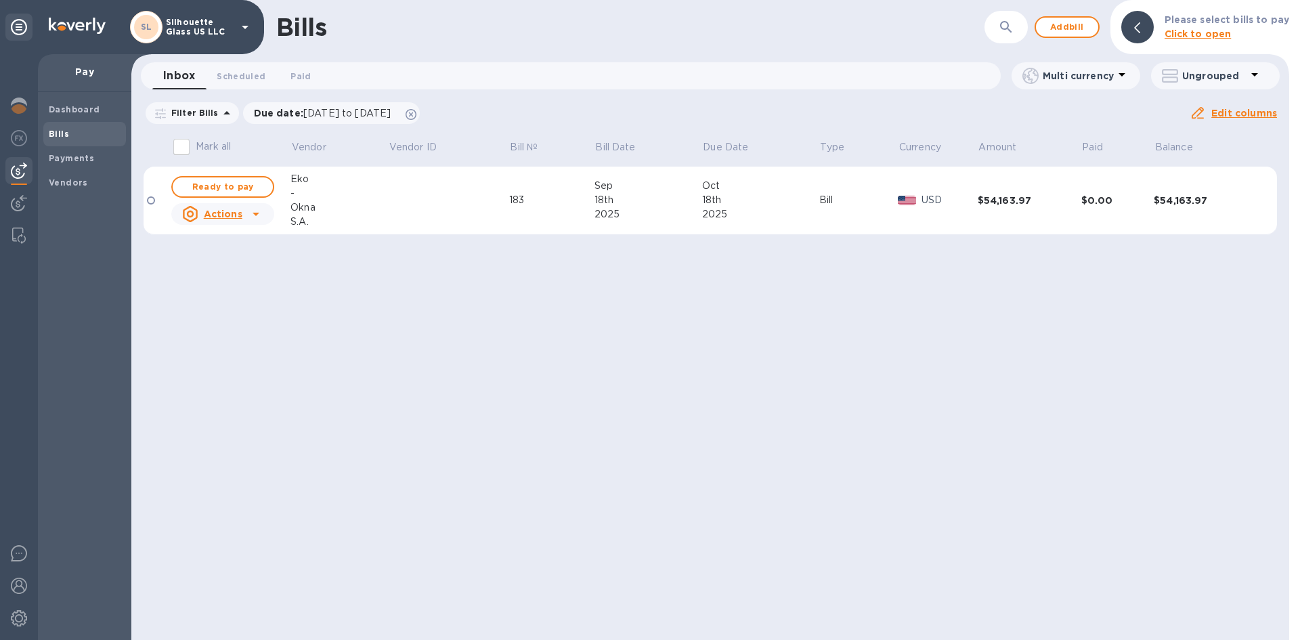
click at [228, 213] on u "Actions" at bounding box center [223, 213] width 39 height 11
click at [228, 298] on b "Delete" at bounding box center [226, 301] width 34 height 11
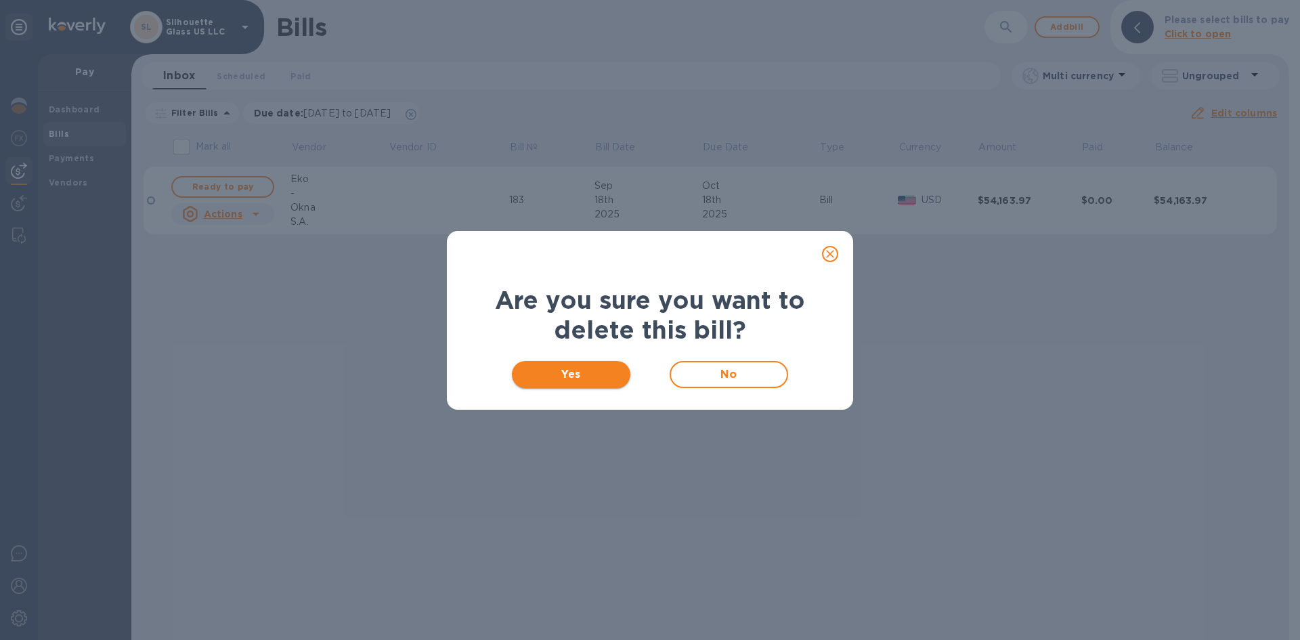
click at [577, 377] on span "Yes" at bounding box center [571, 374] width 97 height 16
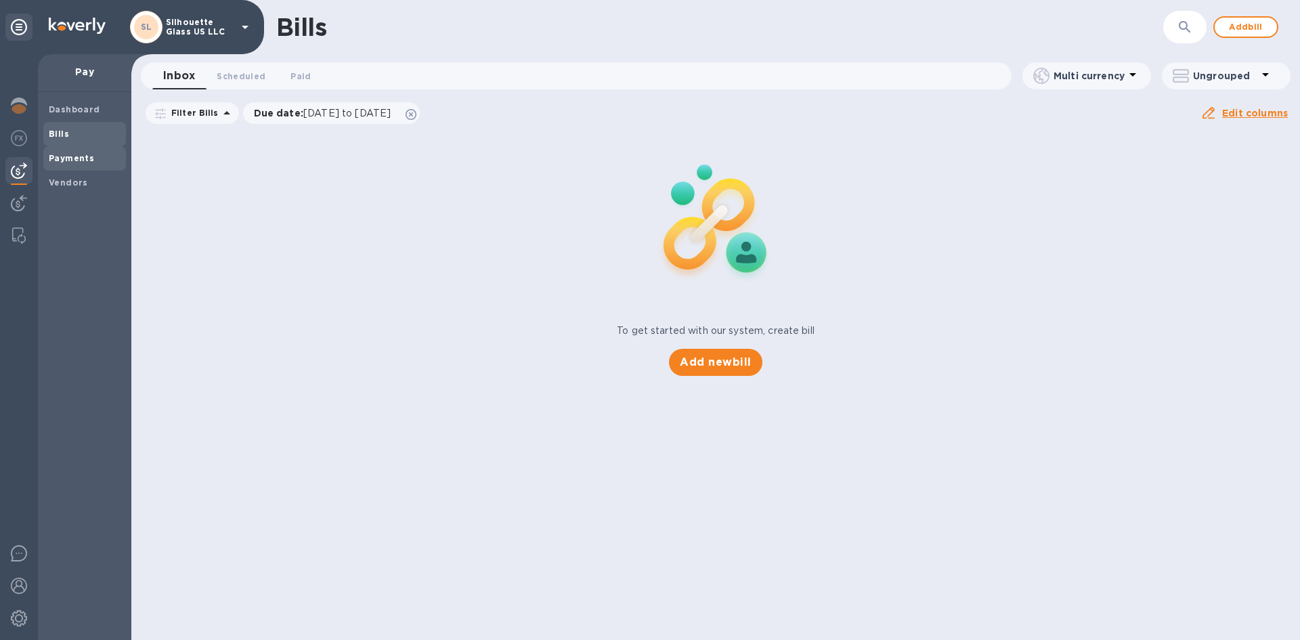
click at [78, 160] on b "Payments" at bounding box center [71, 158] width 45 height 10
